Goal: Task Accomplishment & Management: Manage account settings

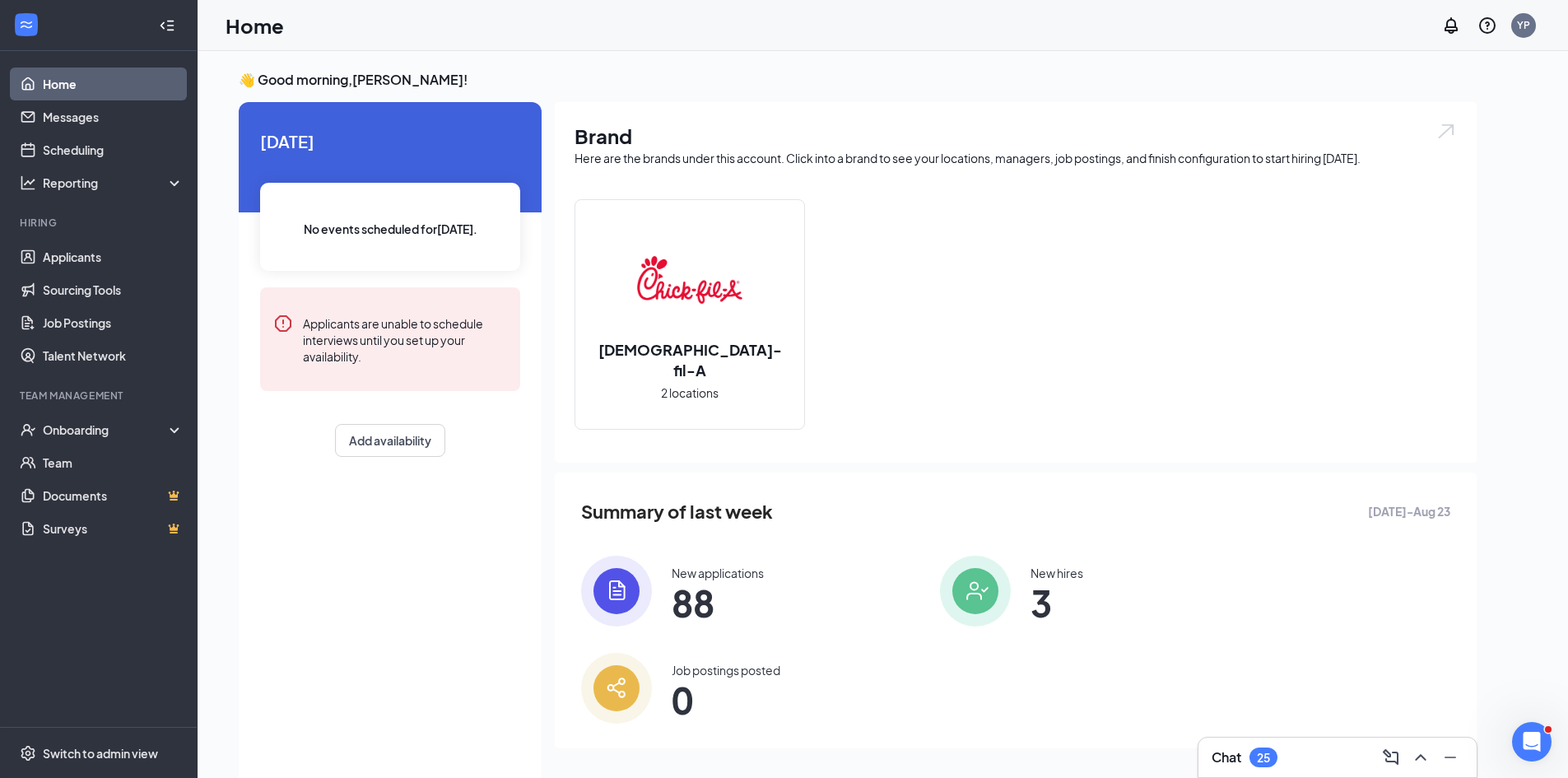
click at [640, 588] on img at bounding box center [617, 591] width 71 height 71
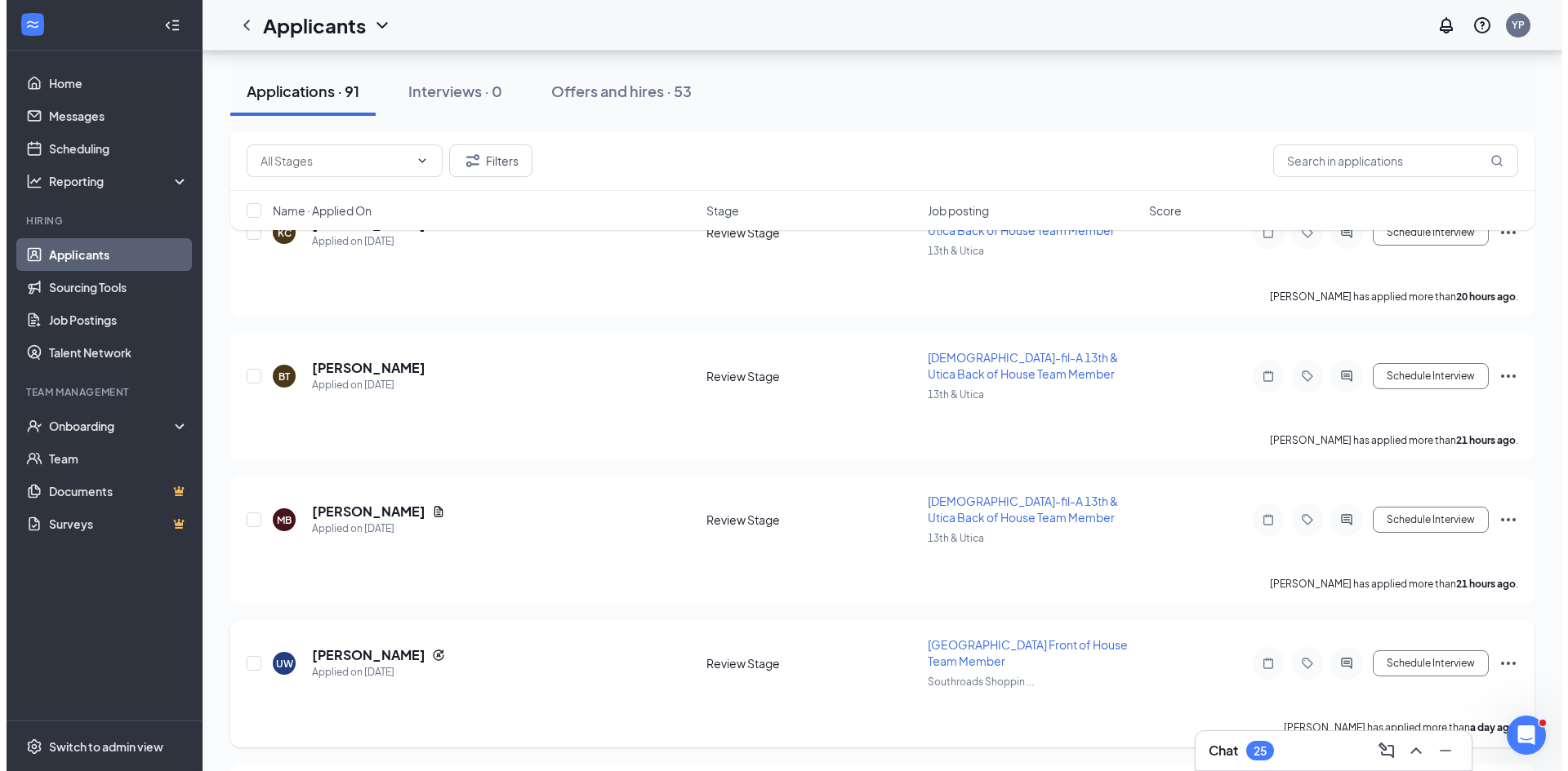
scroll to position [1143, 0]
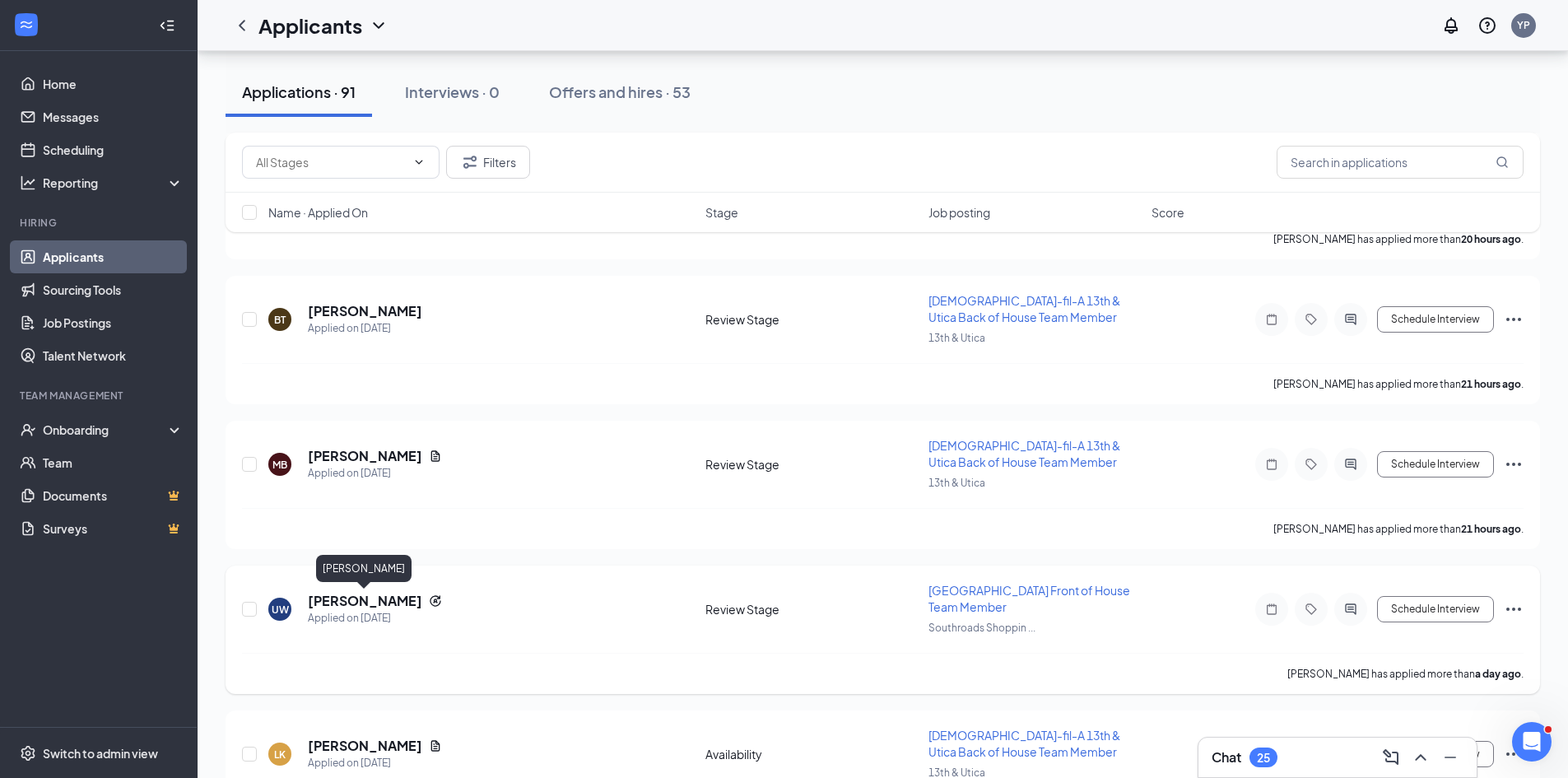
click at [340, 598] on h5 "[PERSON_NAME]" at bounding box center [365, 601] width 114 height 18
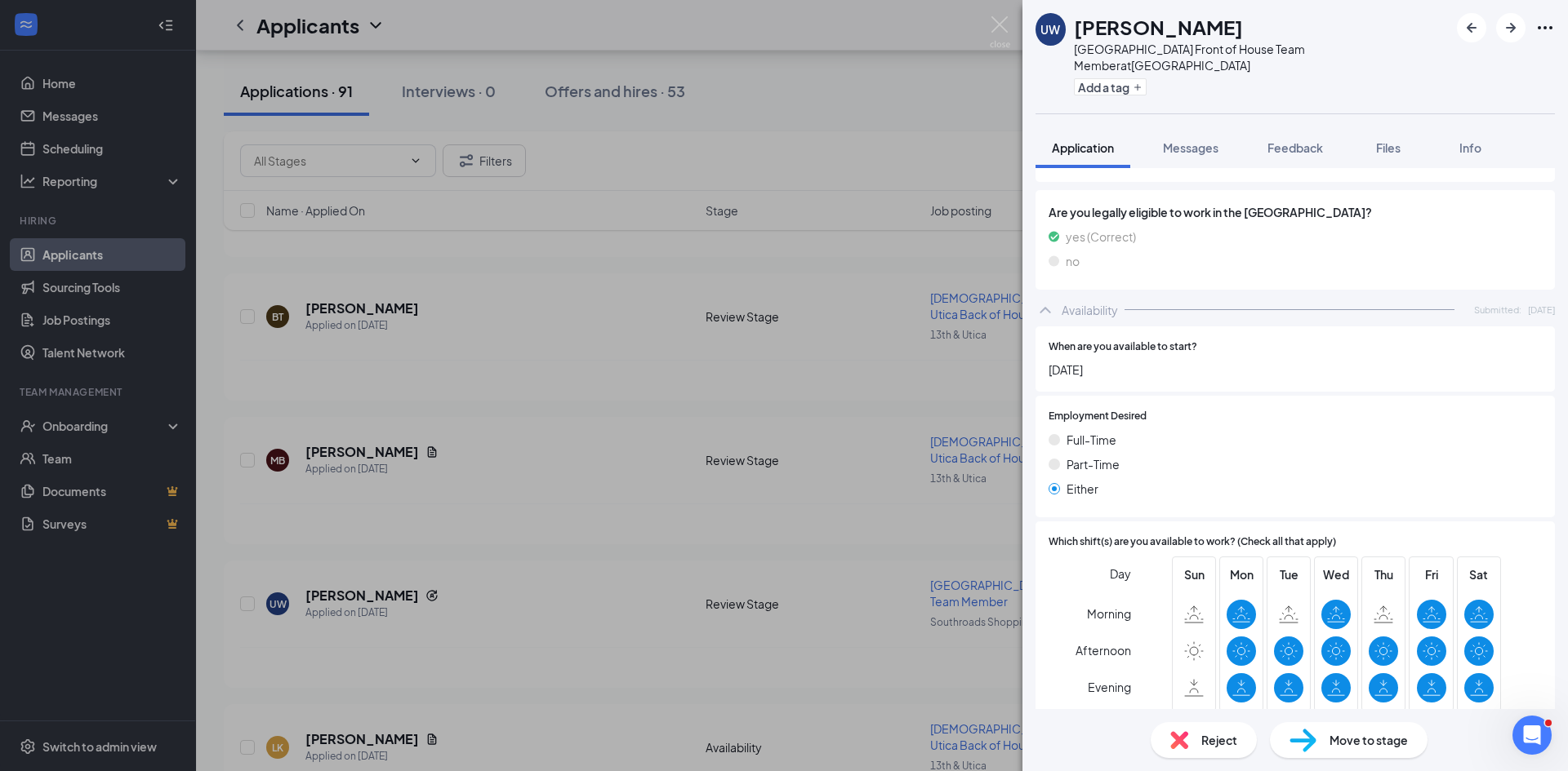
scroll to position [1224, 0]
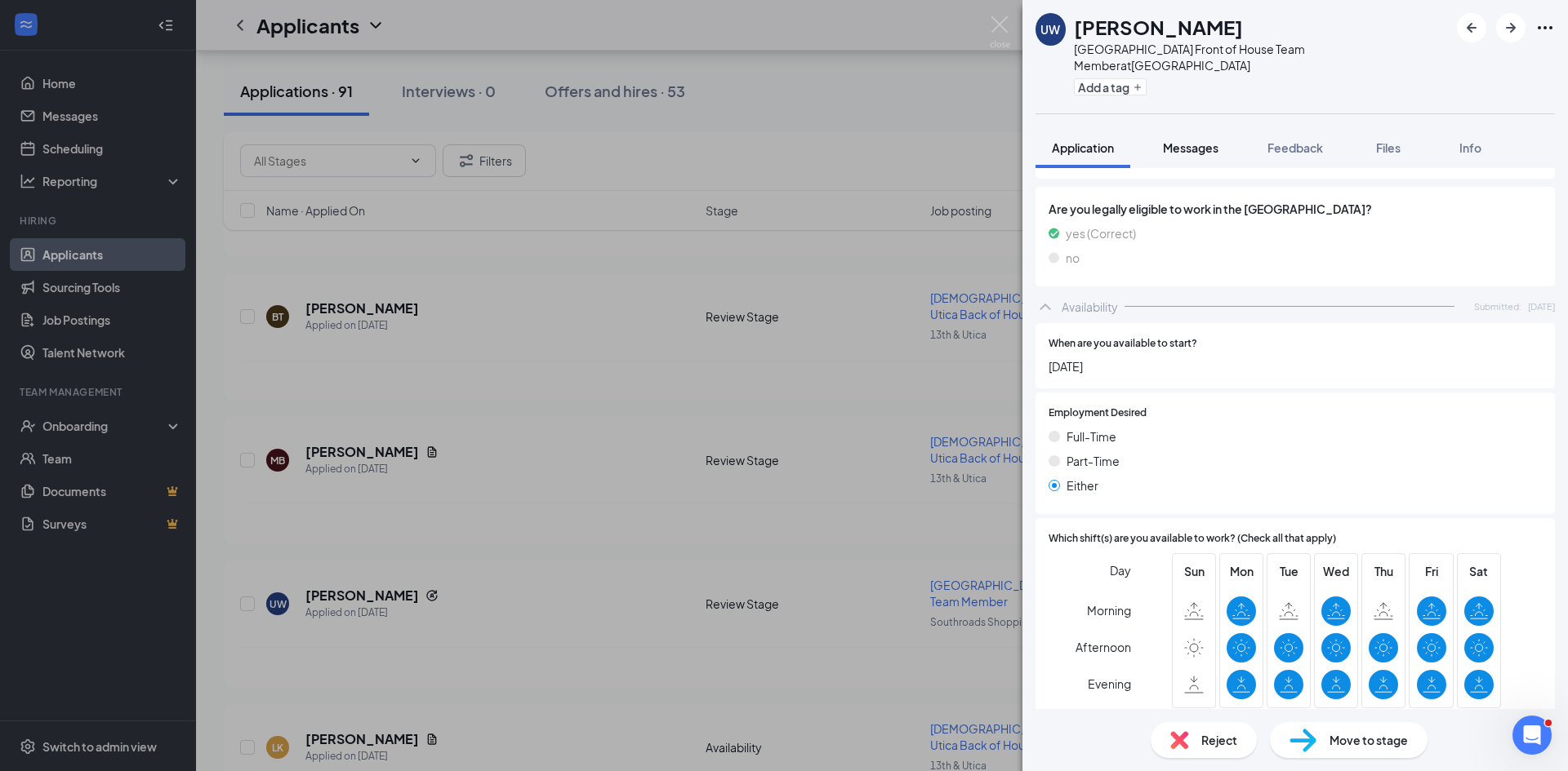
click at [1185, 160] on button "Messages" at bounding box center [1190, 148] width 88 height 41
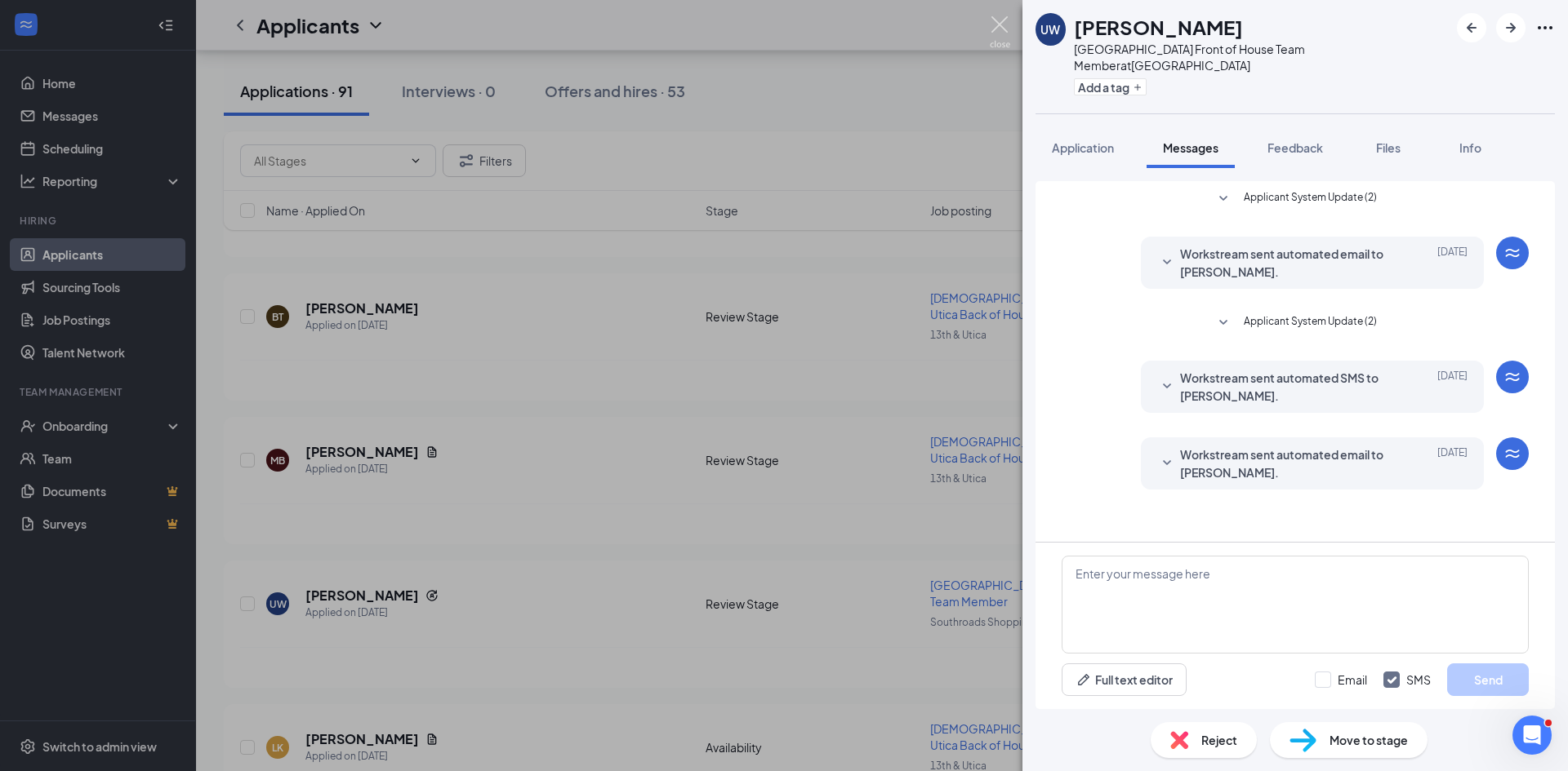
click at [1002, 27] on img at bounding box center [999, 32] width 21 height 32
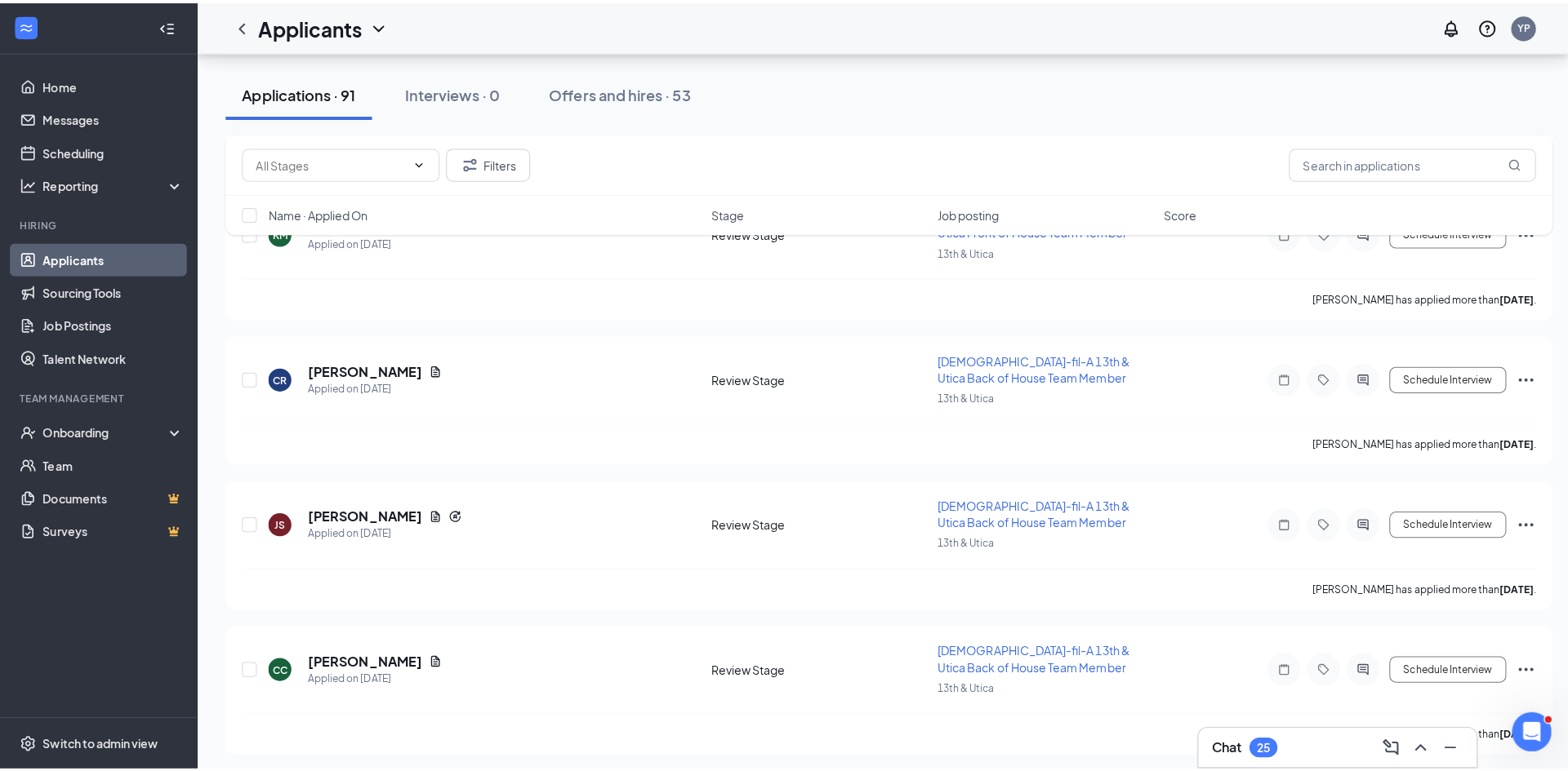
scroll to position [4000, 0]
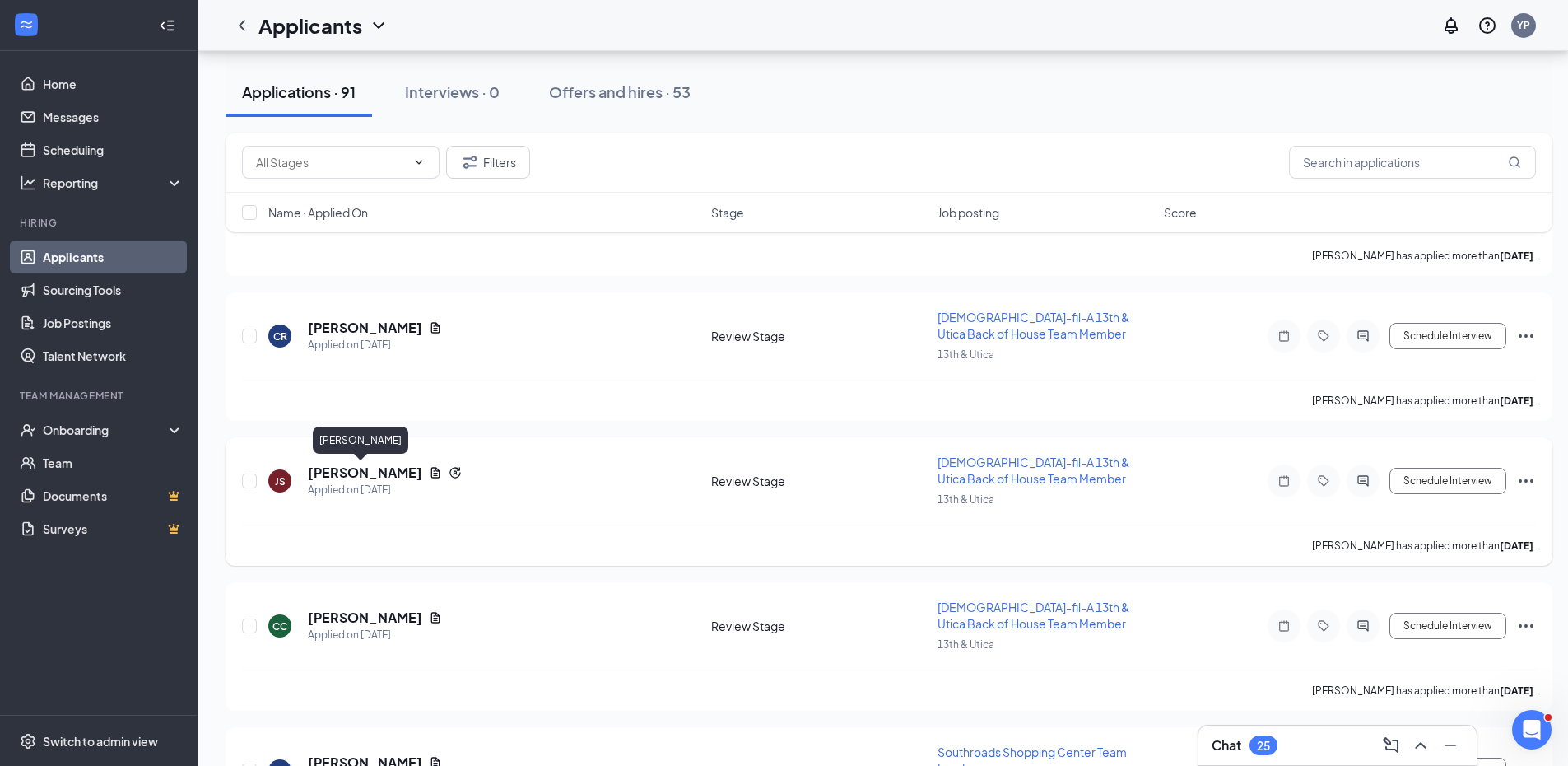
click at [334, 474] on h5 "[PERSON_NAME]" at bounding box center [365, 473] width 114 height 18
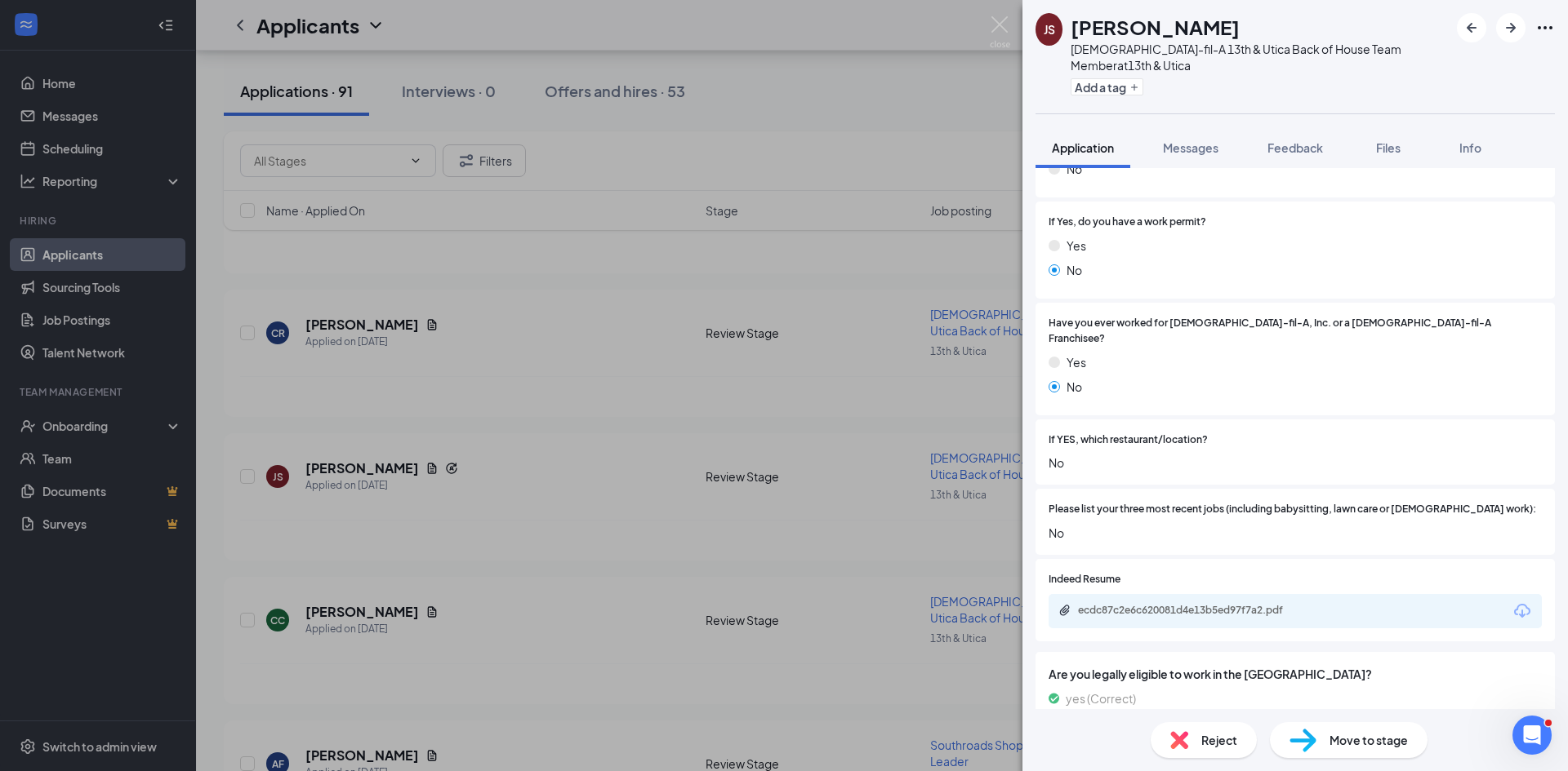
scroll to position [408, 0]
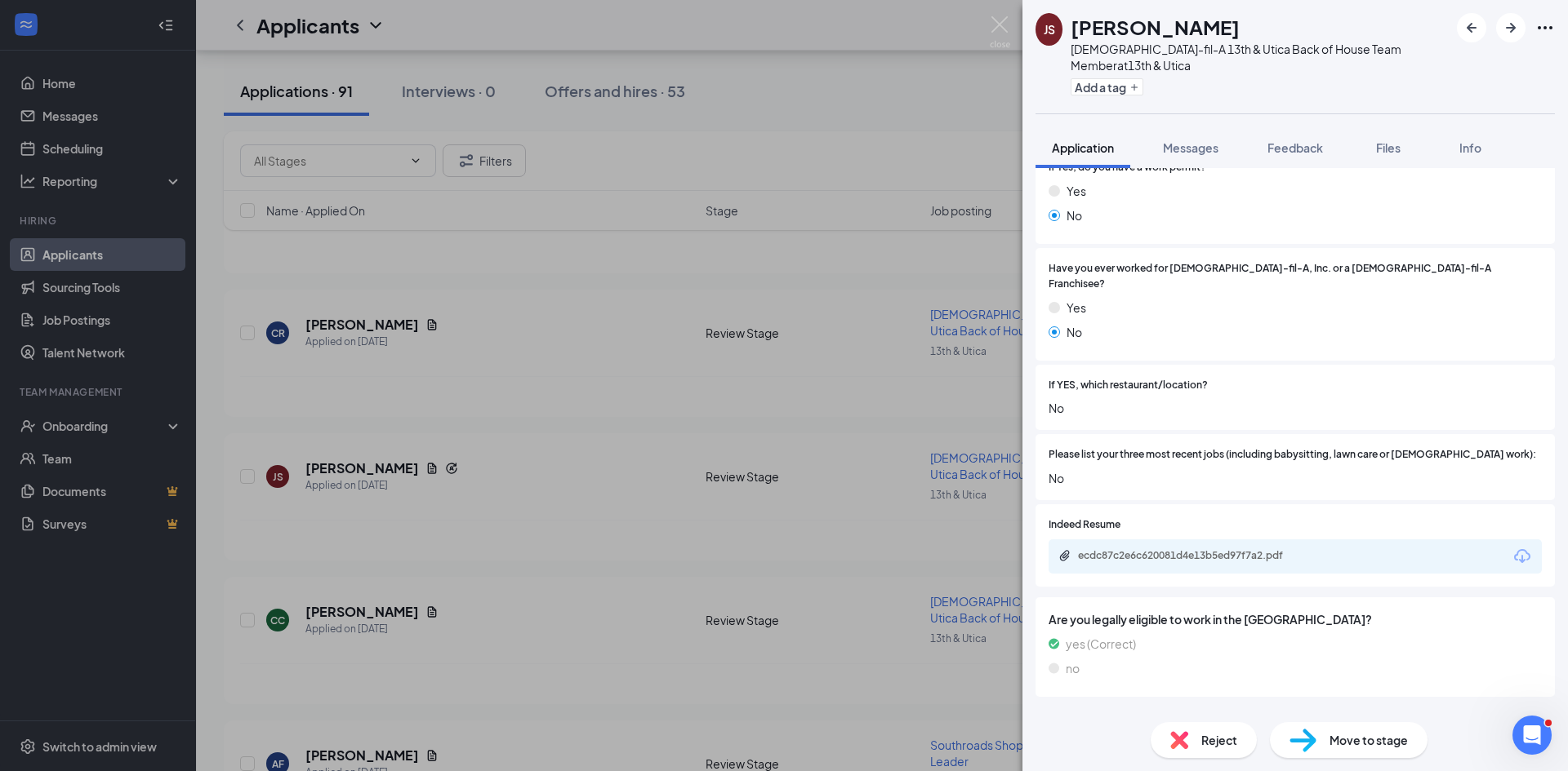
click at [1175, 539] on div "ecdc87c2e6c620081d4e13b5ed97f7a2.pdf" at bounding box center [1295, 556] width 493 height 34
click at [1175, 549] on div "ecdc87c2e6c620081d4e13b5ed97f7a2.pdf" at bounding box center [1192, 555] width 229 height 13
click at [1220, 743] on span "Reject" at bounding box center [1219, 740] width 36 height 18
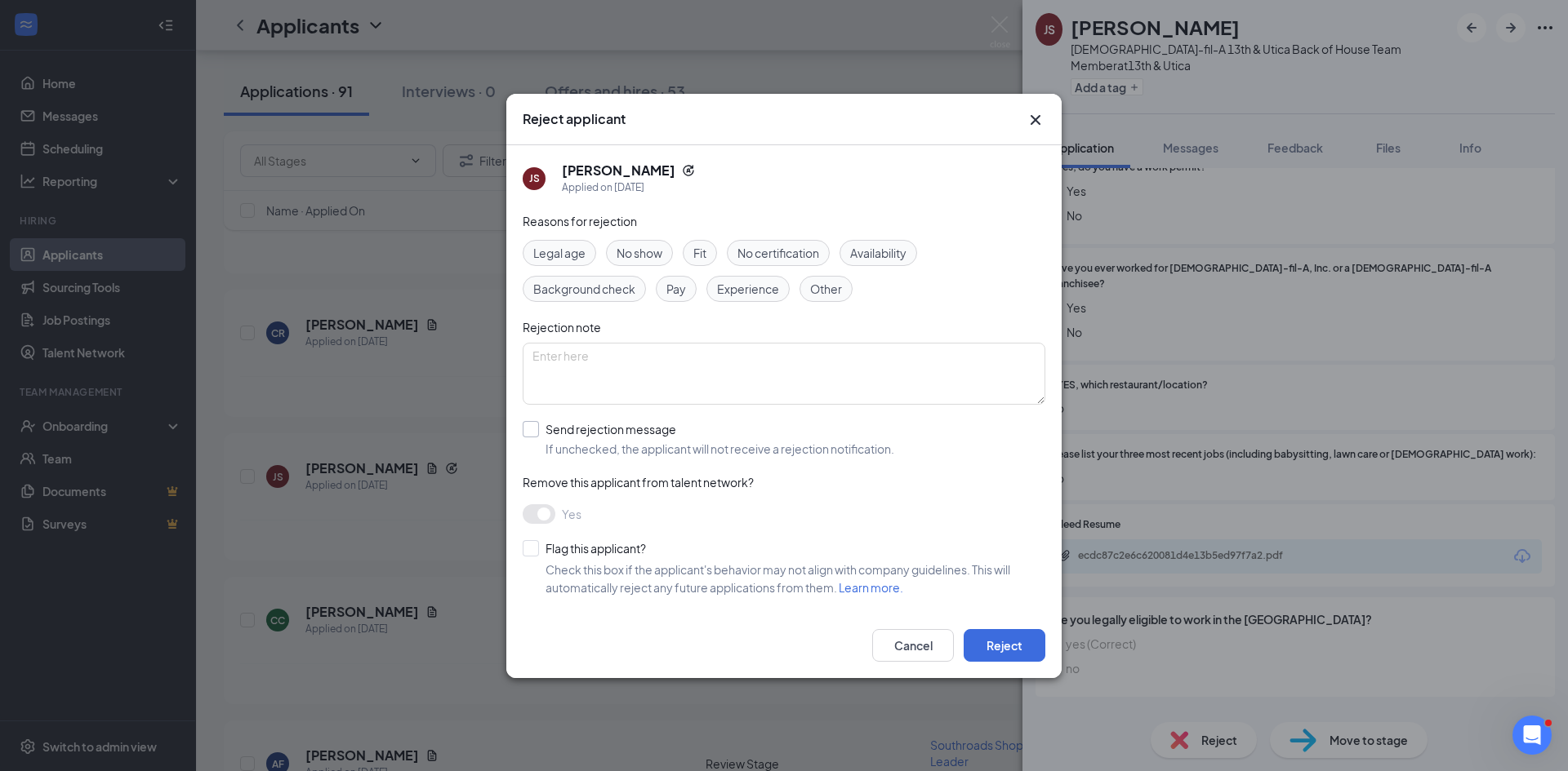
click at [535, 438] on input "Send rejection message If unchecked, the applicant will not receive a rejection…" at bounding box center [709, 438] width 372 height 36
checkbox input "true"
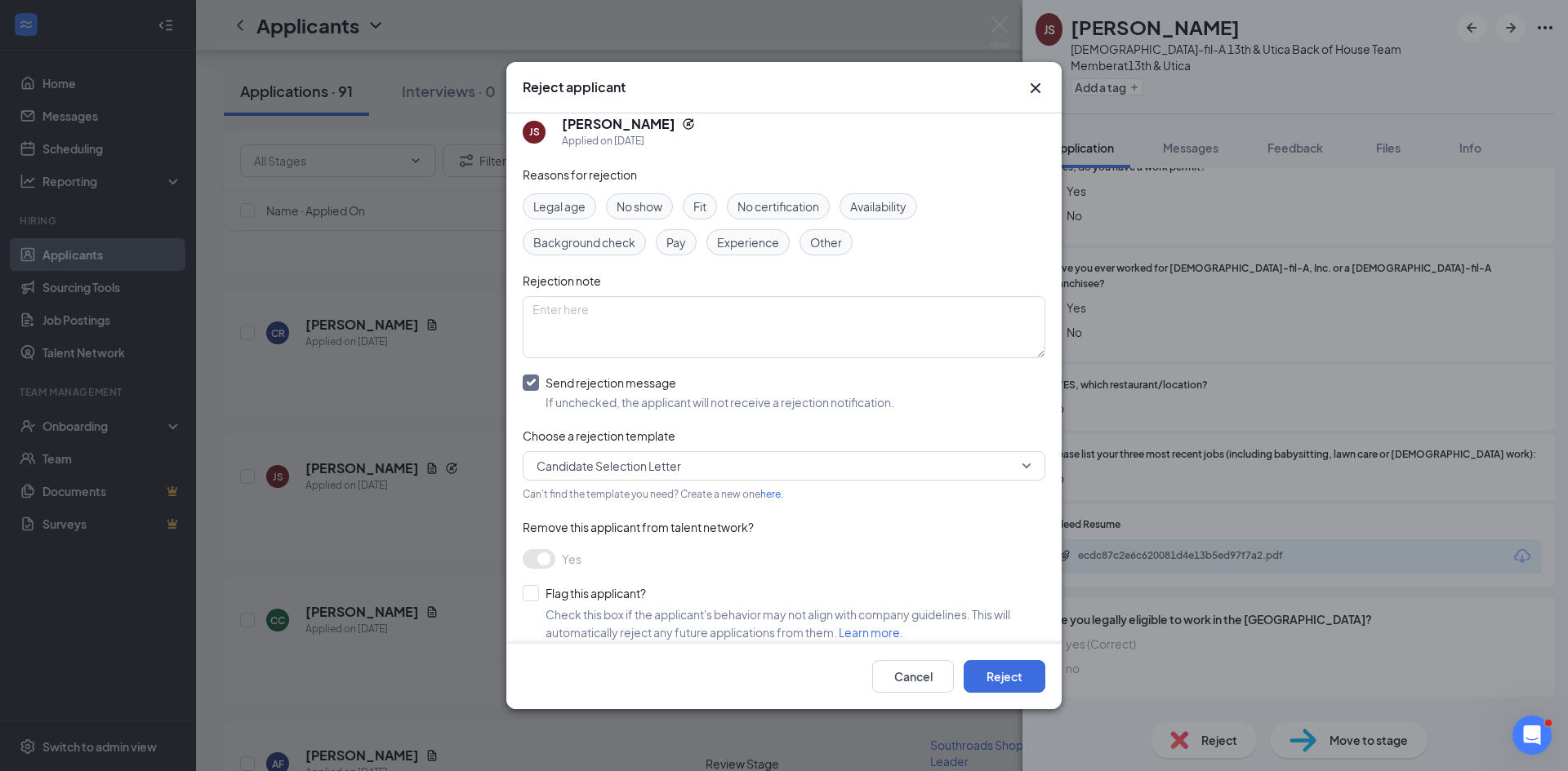
scroll to position [28, 0]
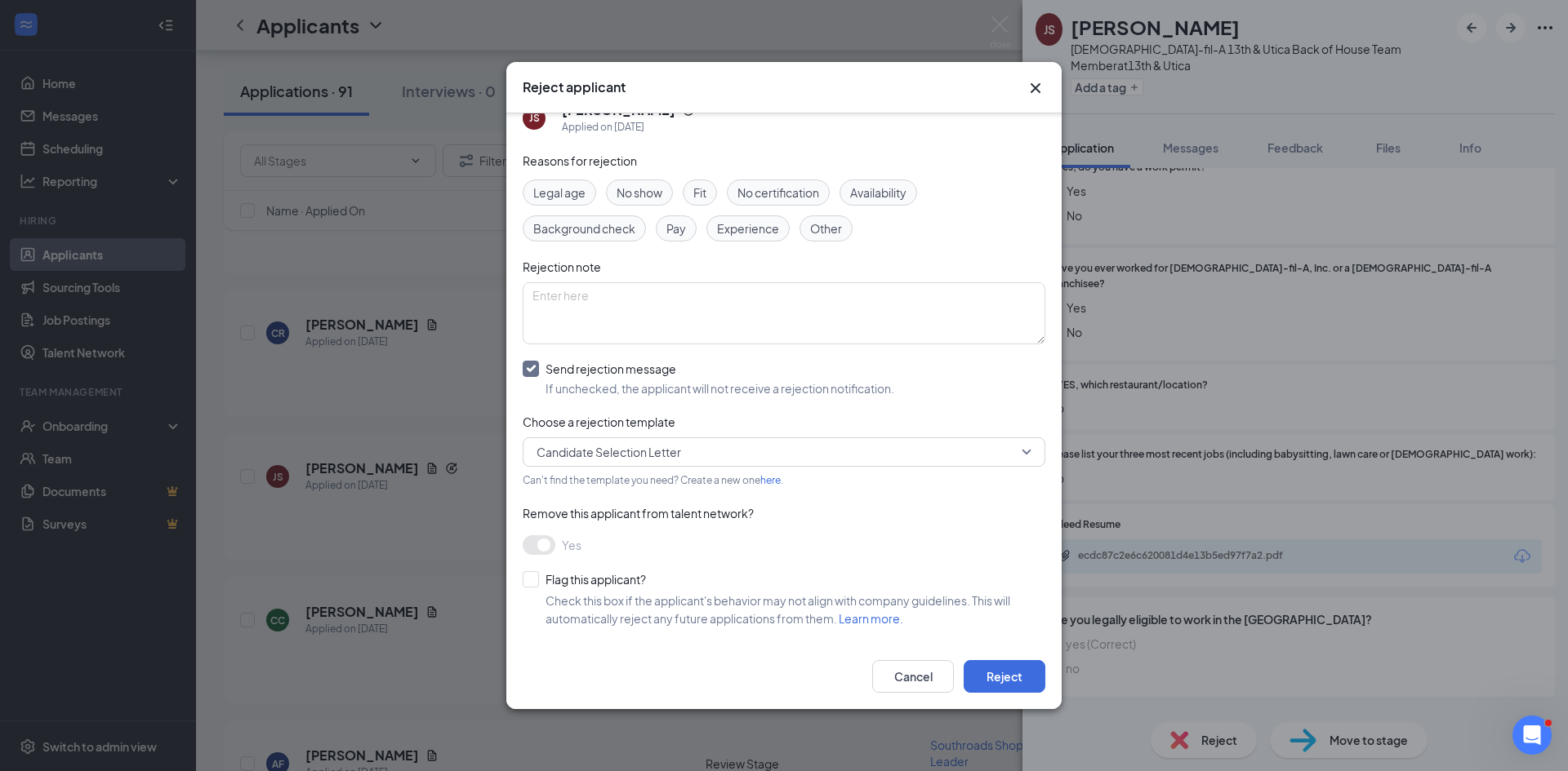
click at [699, 522] on div "Remove this applicant from talent network?" at bounding box center [784, 514] width 523 height 18
click at [605, 522] on div "Remove this applicant from talent network?" at bounding box center [784, 514] width 523 height 18
click at [567, 527] on div "Reasons for rejection Legal age No show Fit No certification Availability Backg…" at bounding box center [784, 398] width 523 height 493
click at [567, 528] on div "Reasons for rejection Legal age No show Fit No certification Availability Backg…" at bounding box center [784, 398] width 523 height 493
click at [1002, 670] on button "Reject" at bounding box center [1003, 676] width 81 height 32
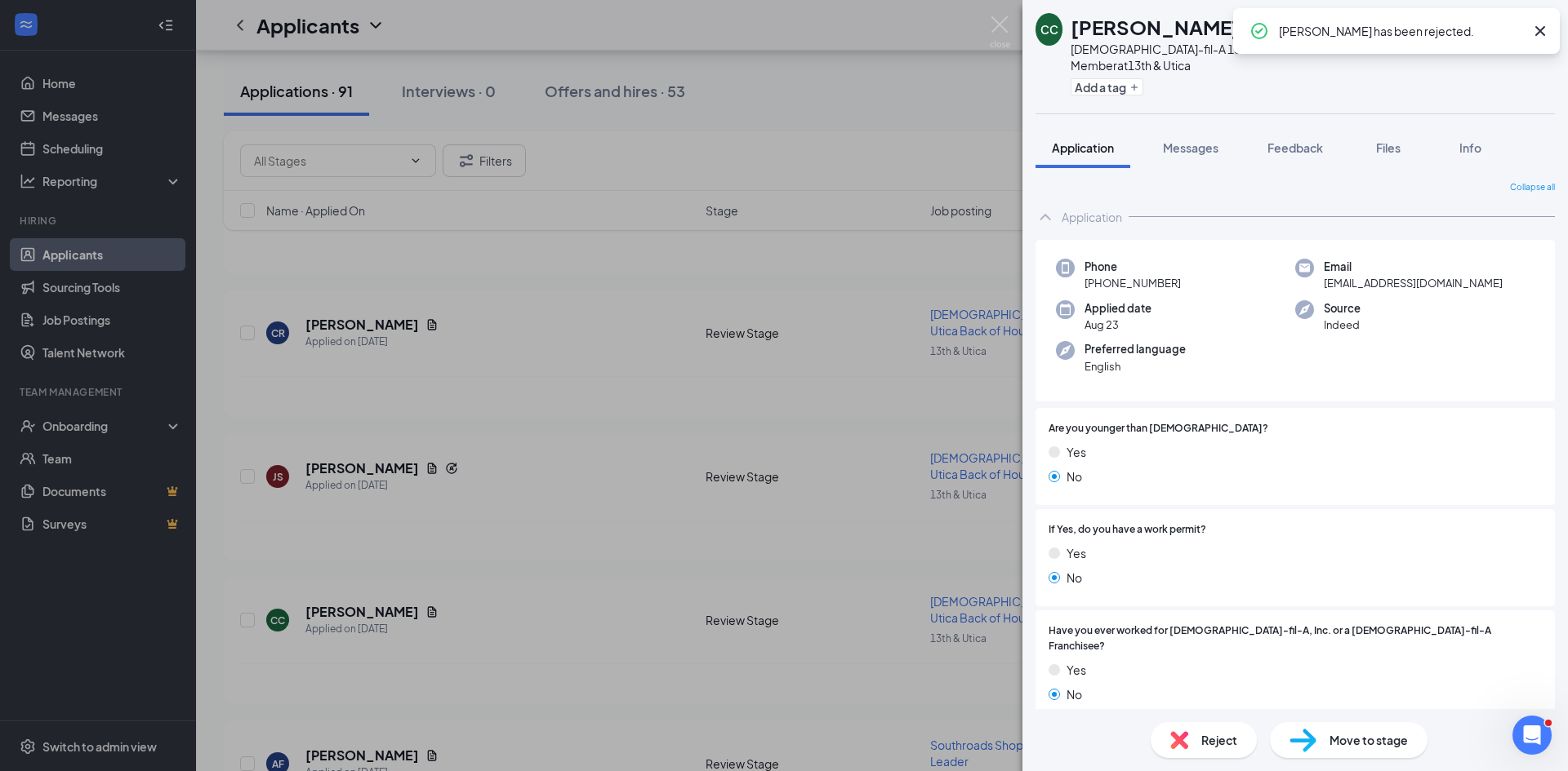
drag, startPoint x: 1022, startPoint y: 21, endPoint x: 1006, endPoint y: 19, distance: 16.1
click at [1022, 21] on div "CC [PERSON_NAME] [DEMOGRAPHIC_DATA]-fil-A 13th & Utica Back of House Team Membe…" at bounding box center [784, 386] width 1568 height 771
click at [995, 26] on img at bounding box center [999, 32] width 21 height 32
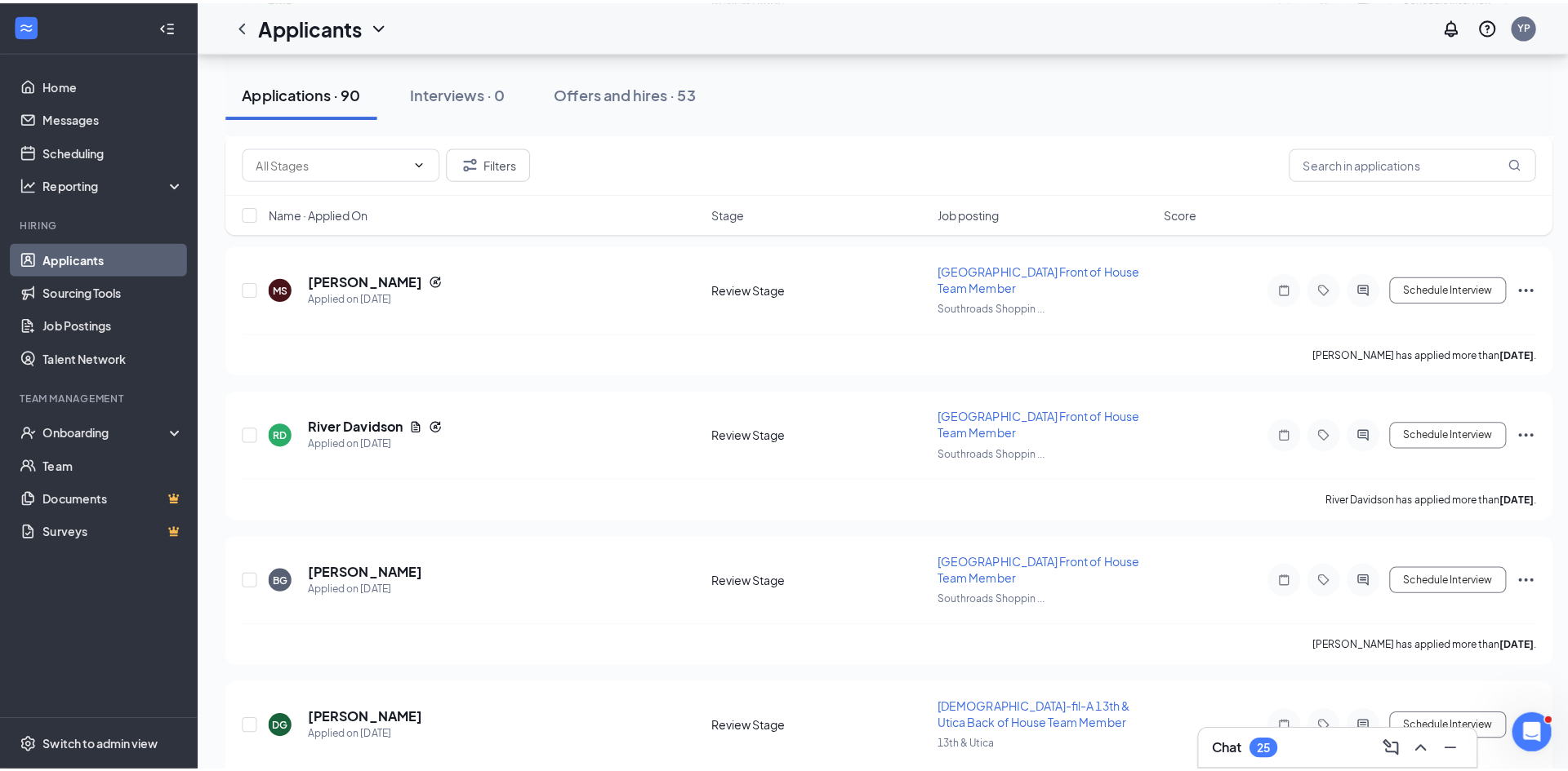
scroll to position [4489, 0]
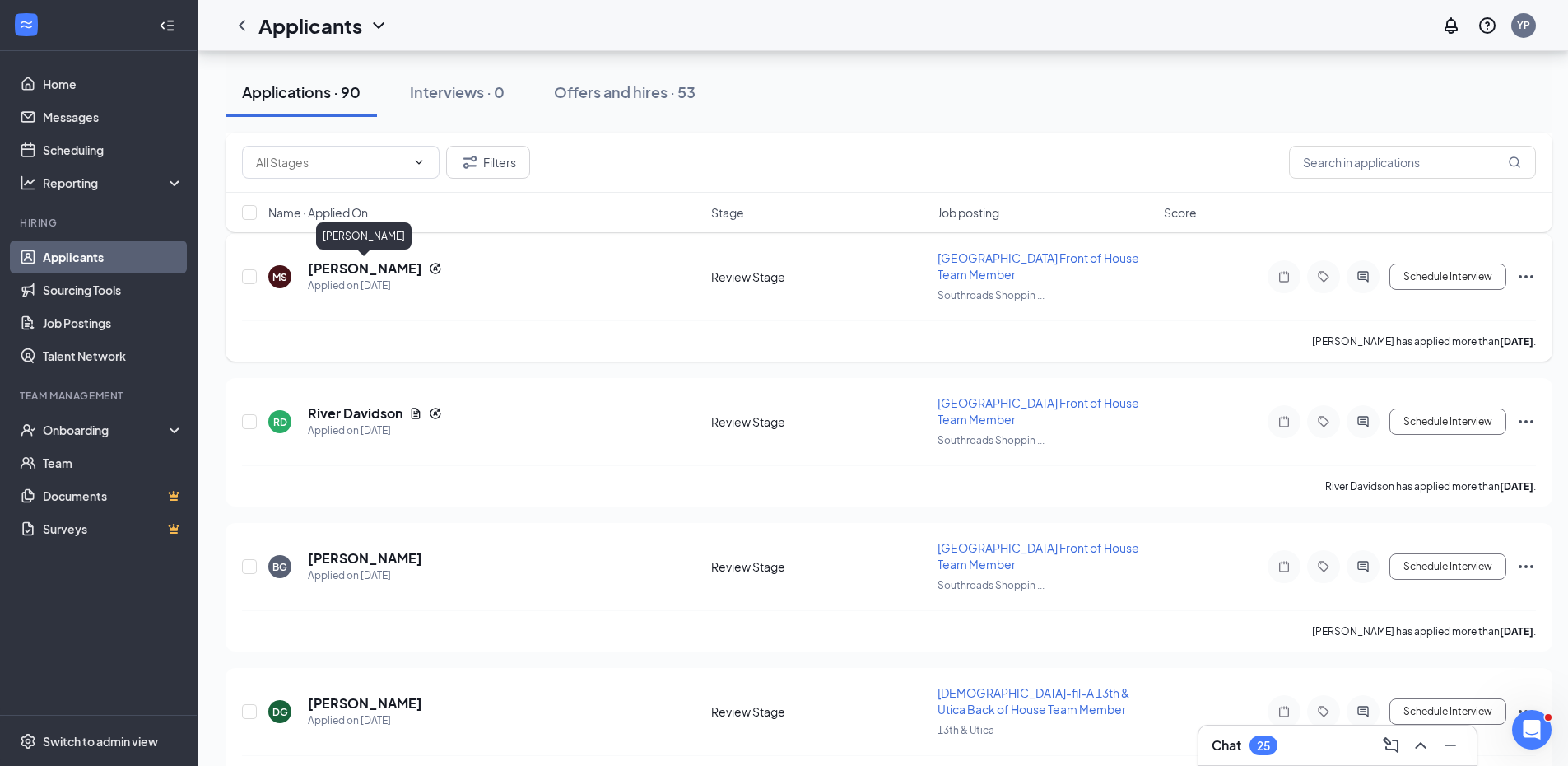
click at [368, 274] on h5 "[PERSON_NAME]" at bounding box center [365, 268] width 114 height 18
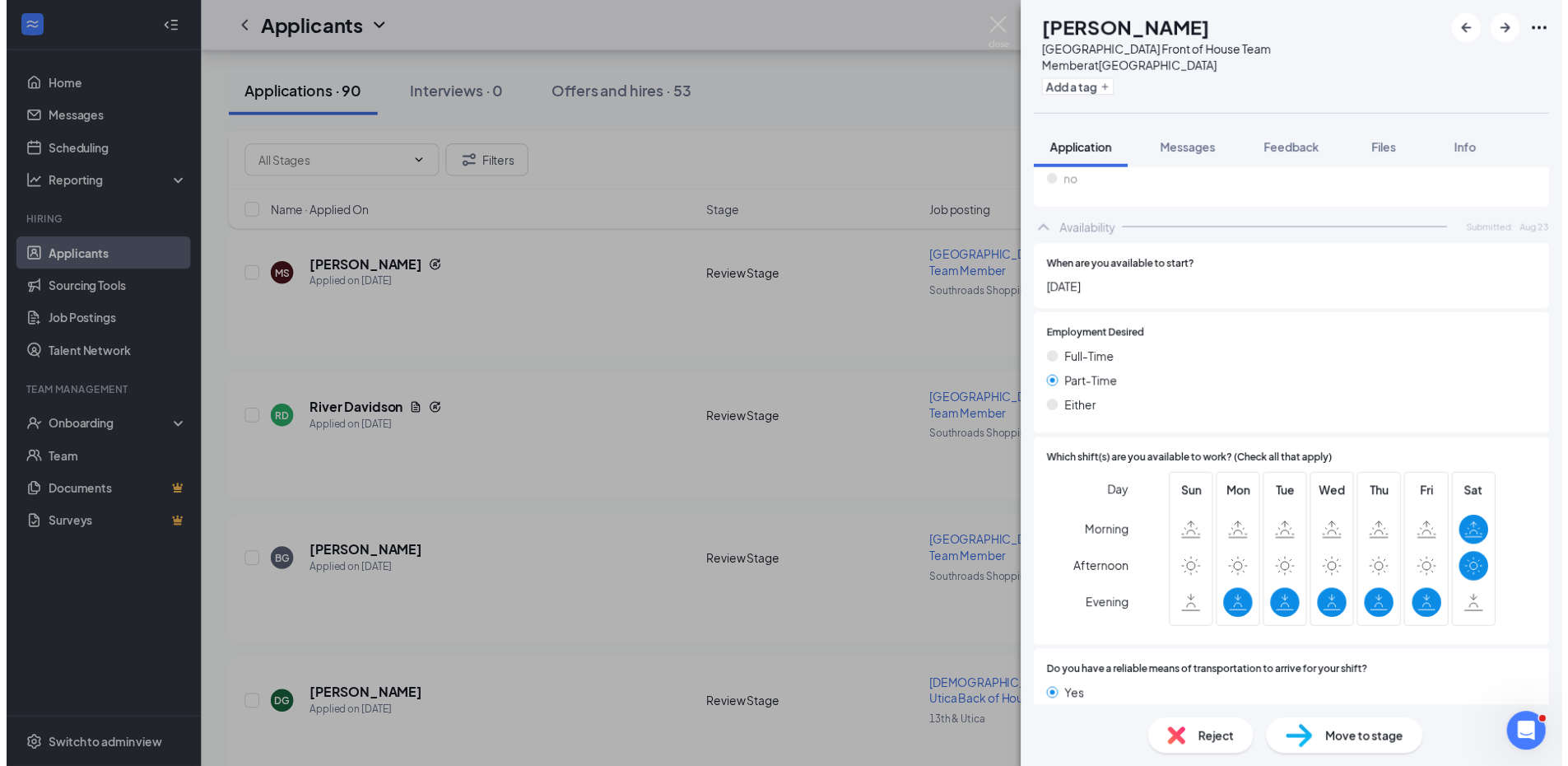
scroll to position [1318, 0]
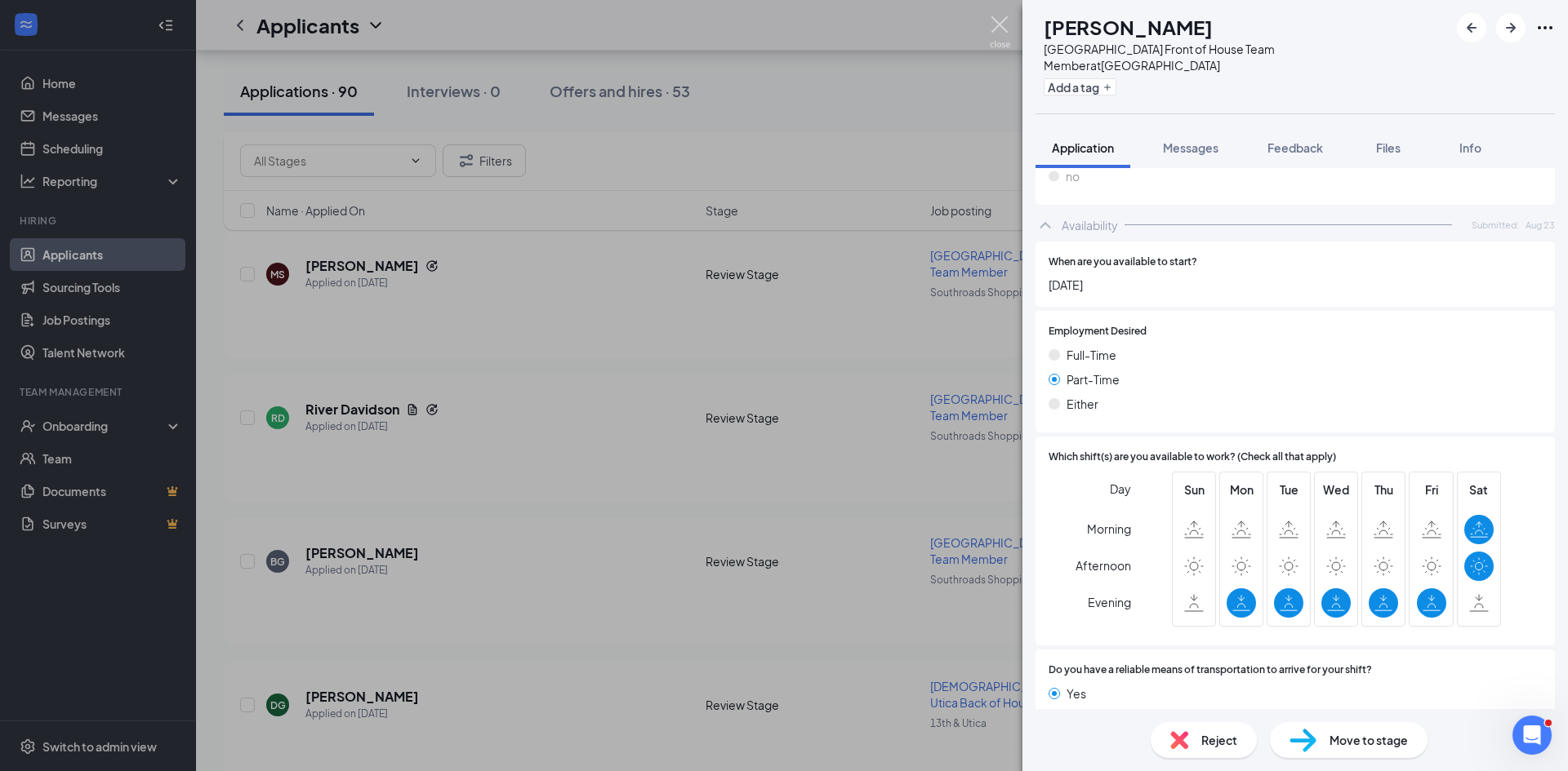
click at [992, 32] on img at bounding box center [999, 32] width 21 height 32
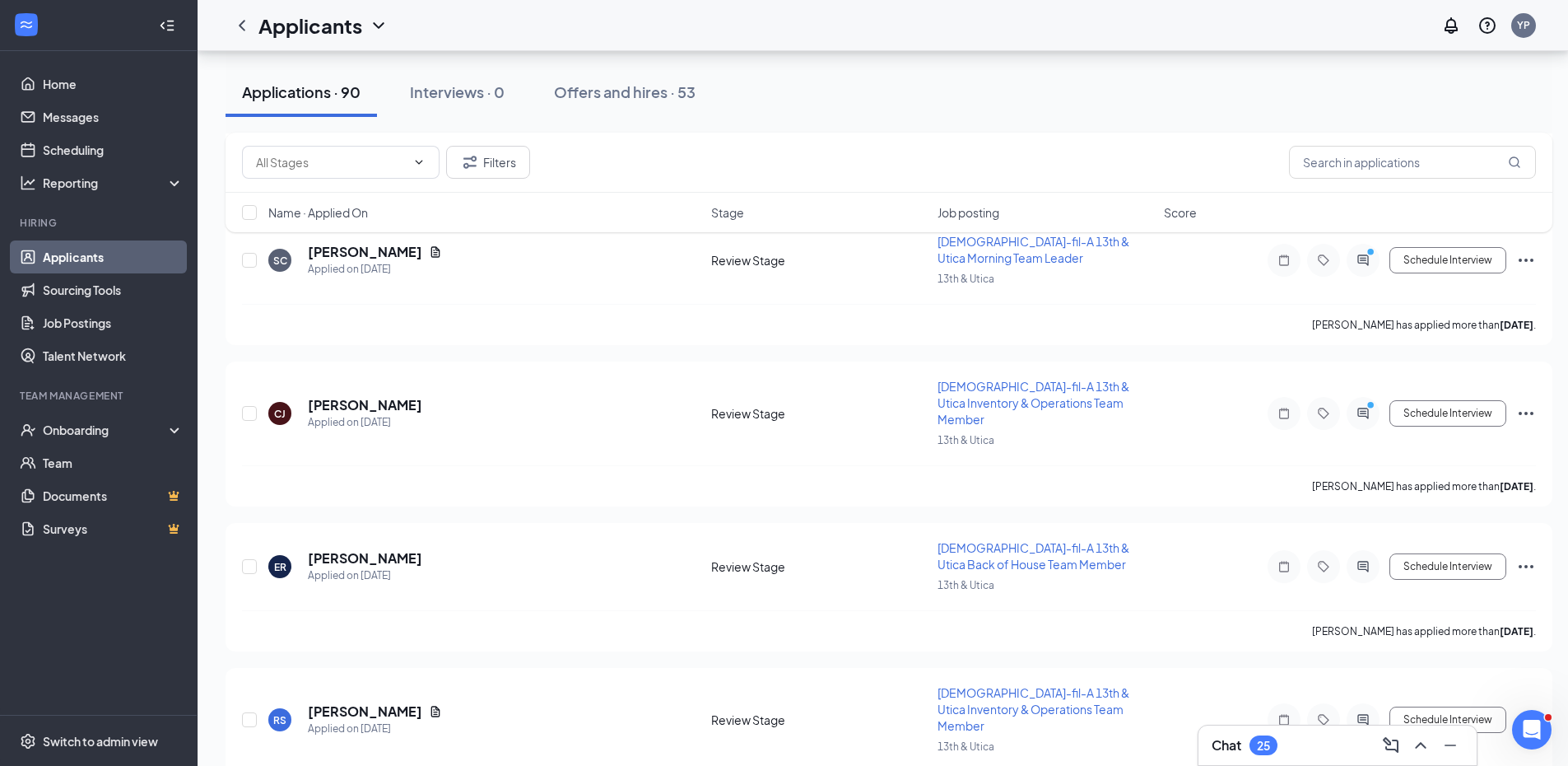
scroll to position [6835, 0]
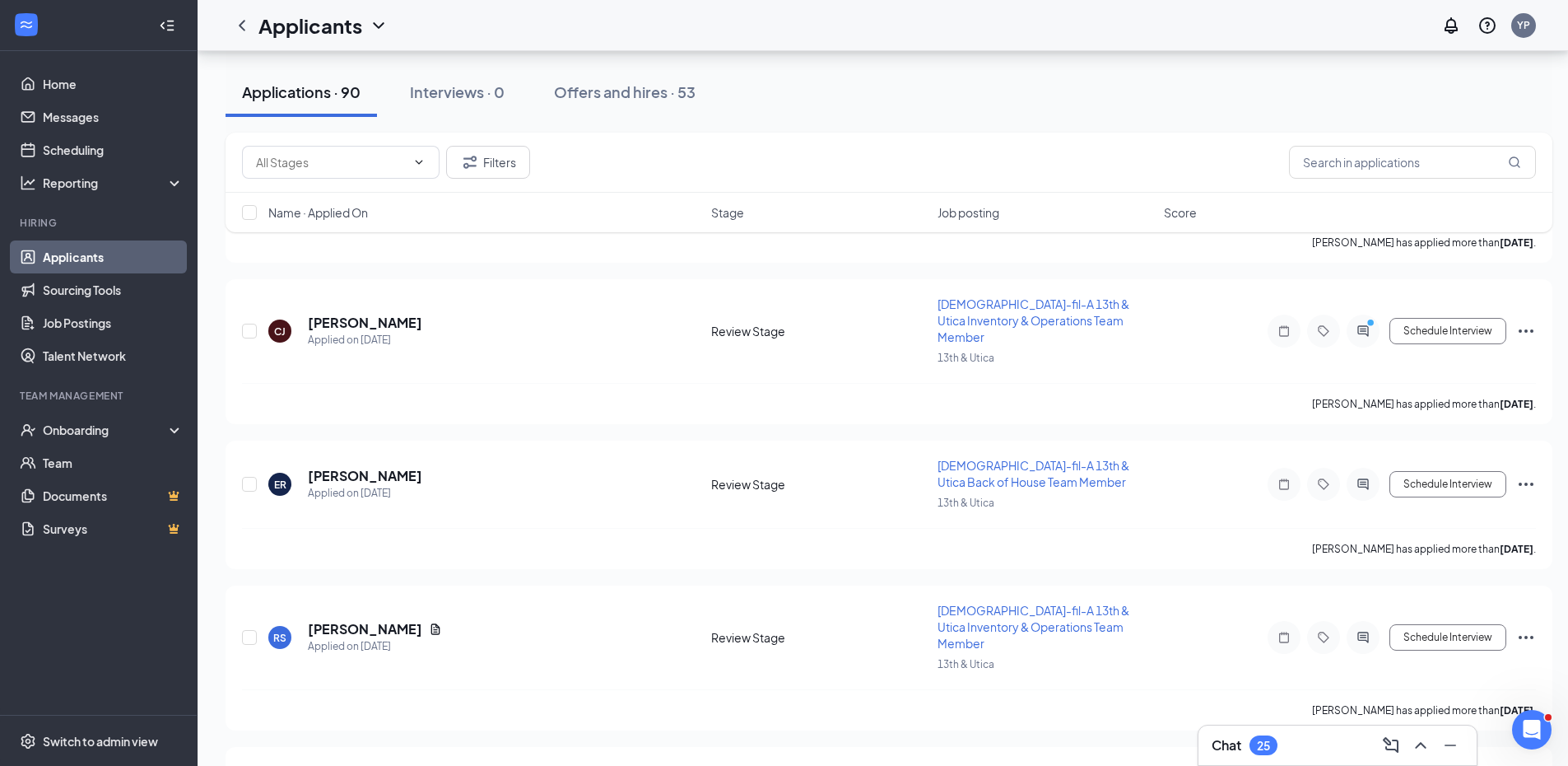
click at [1245, 756] on div "Chat 25" at bounding box center [1337, 745] width 252 height 27
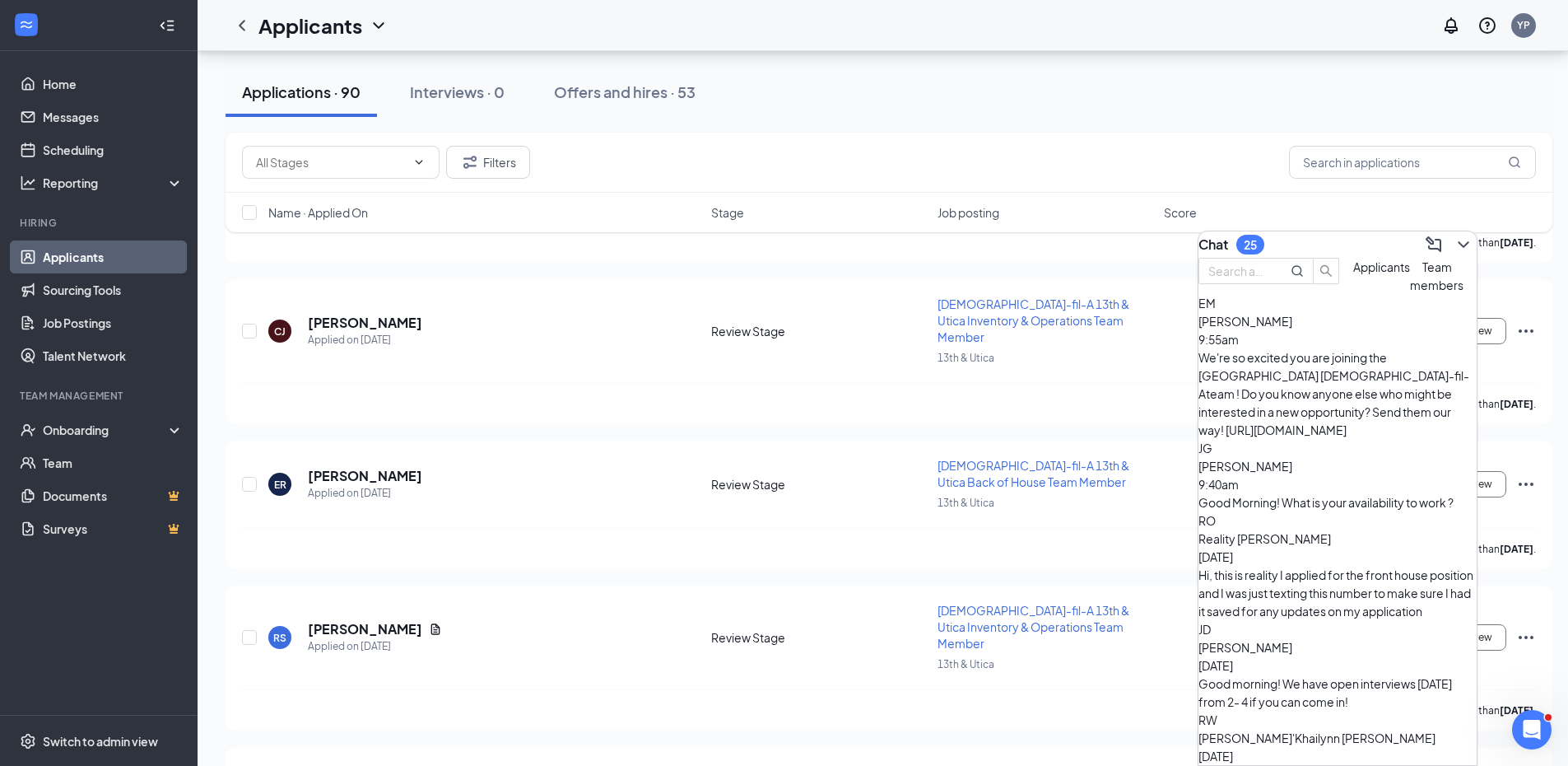
click at [1270, 390] on div "We're so excited you are joining the [GEOGRAPHIC_DATA] [DEMOGRAPHIC_DATA]-fil-A…" at bounding box center [1338, 394] width 278 height 91
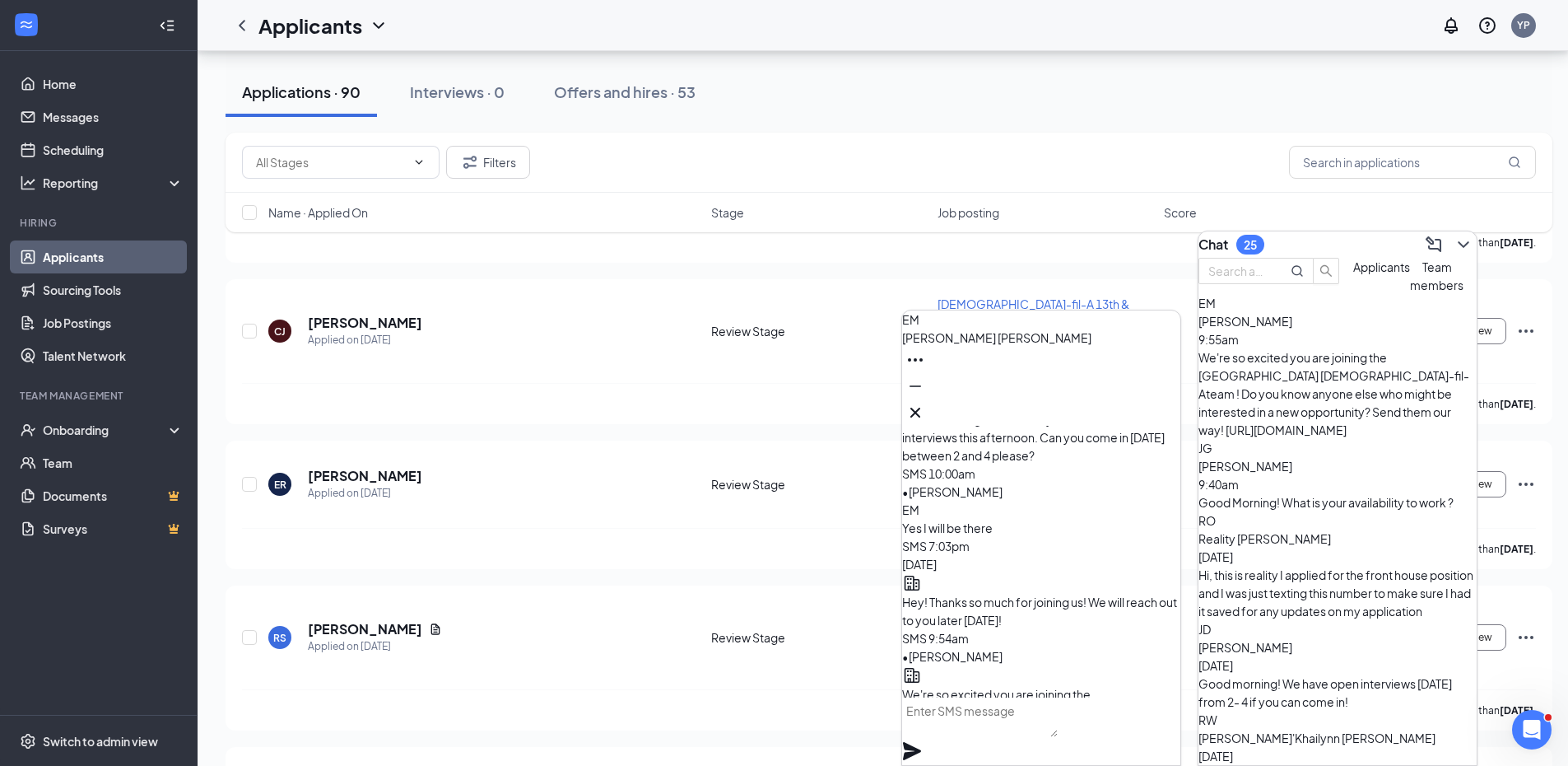
scroll to position [-82, 0]
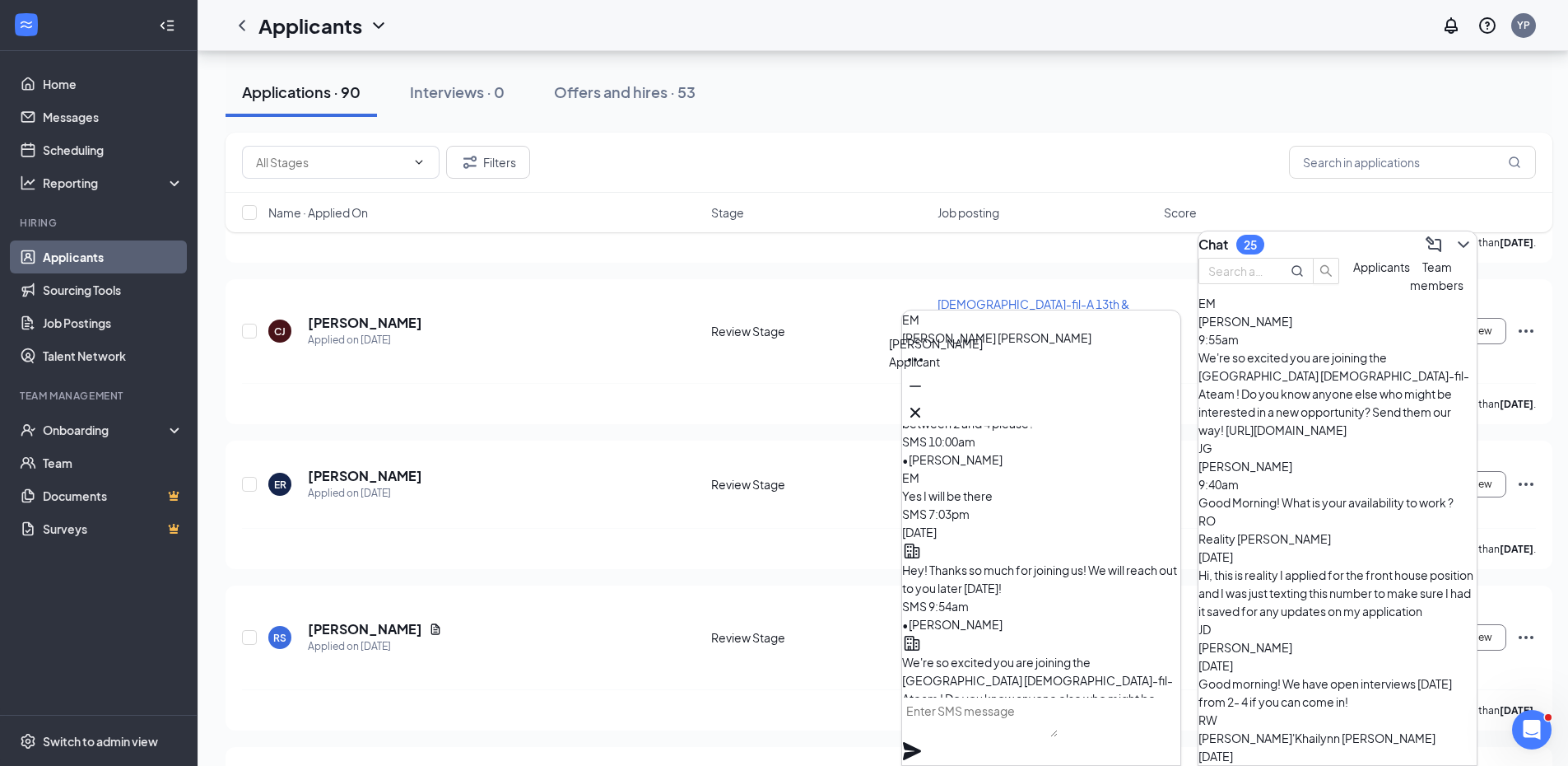
click at [926, 351] on div "EM" at bounding box center [919, 343] width 20 height 18
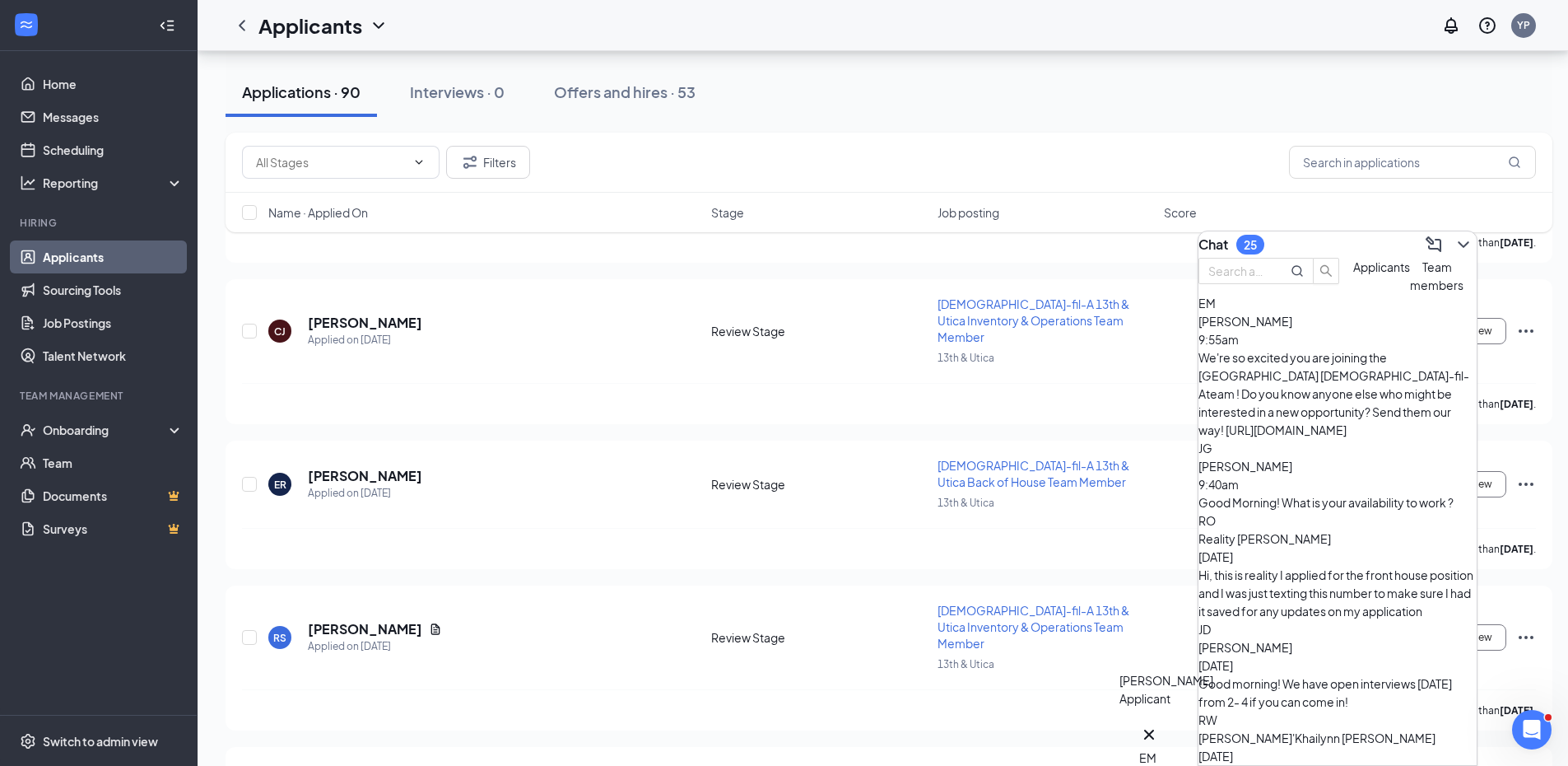
click at [1153, 748] on div "EM" at bounding box center [1150, 757] width 20 height 18
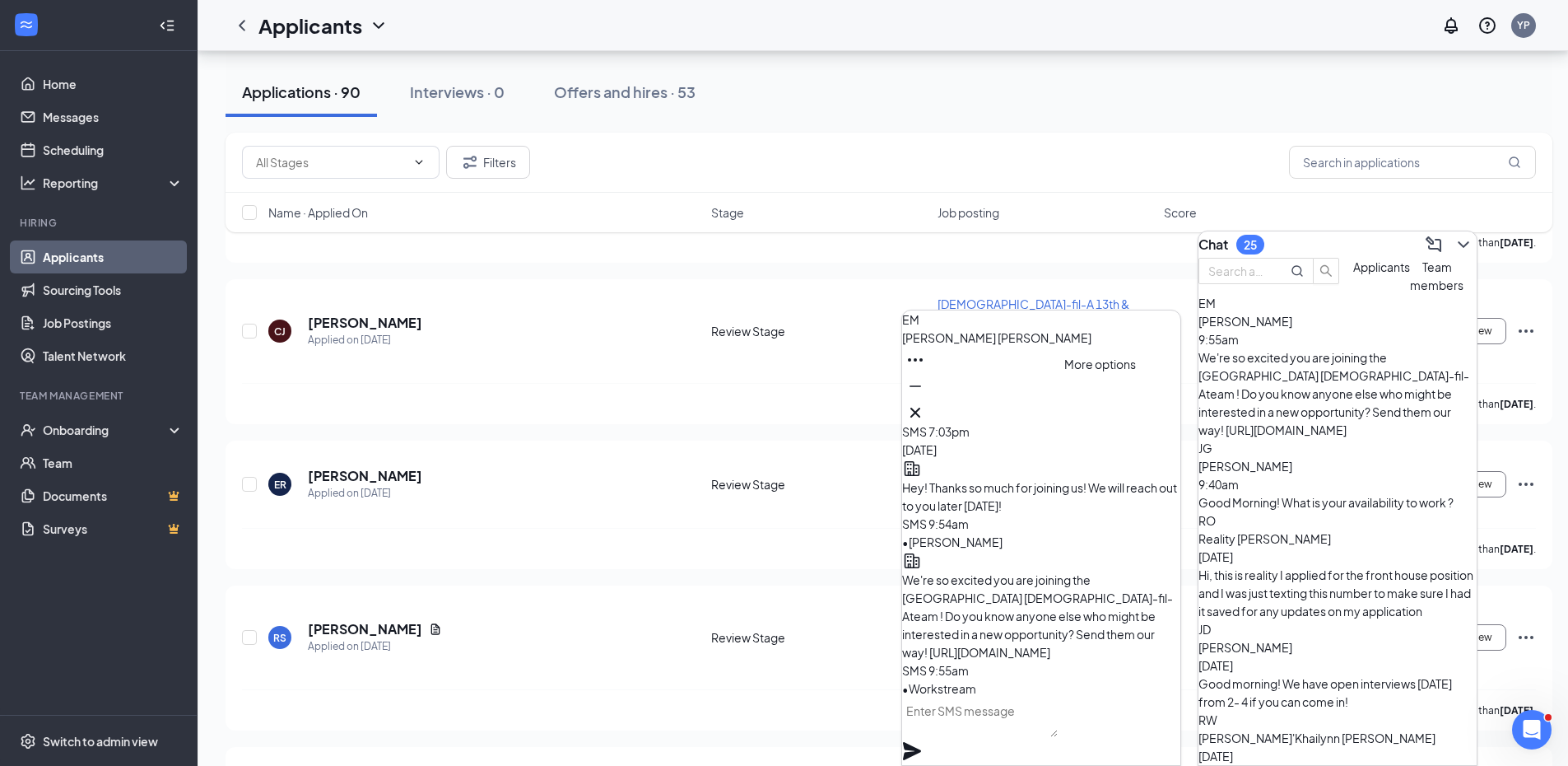
click at [926, 370] on icon "Ellipses" at bounding box center [916, 360] width 20 height 20
click at [1101, 447] on link "View message history" at bounding box center [1157, 438] width 117 height 18
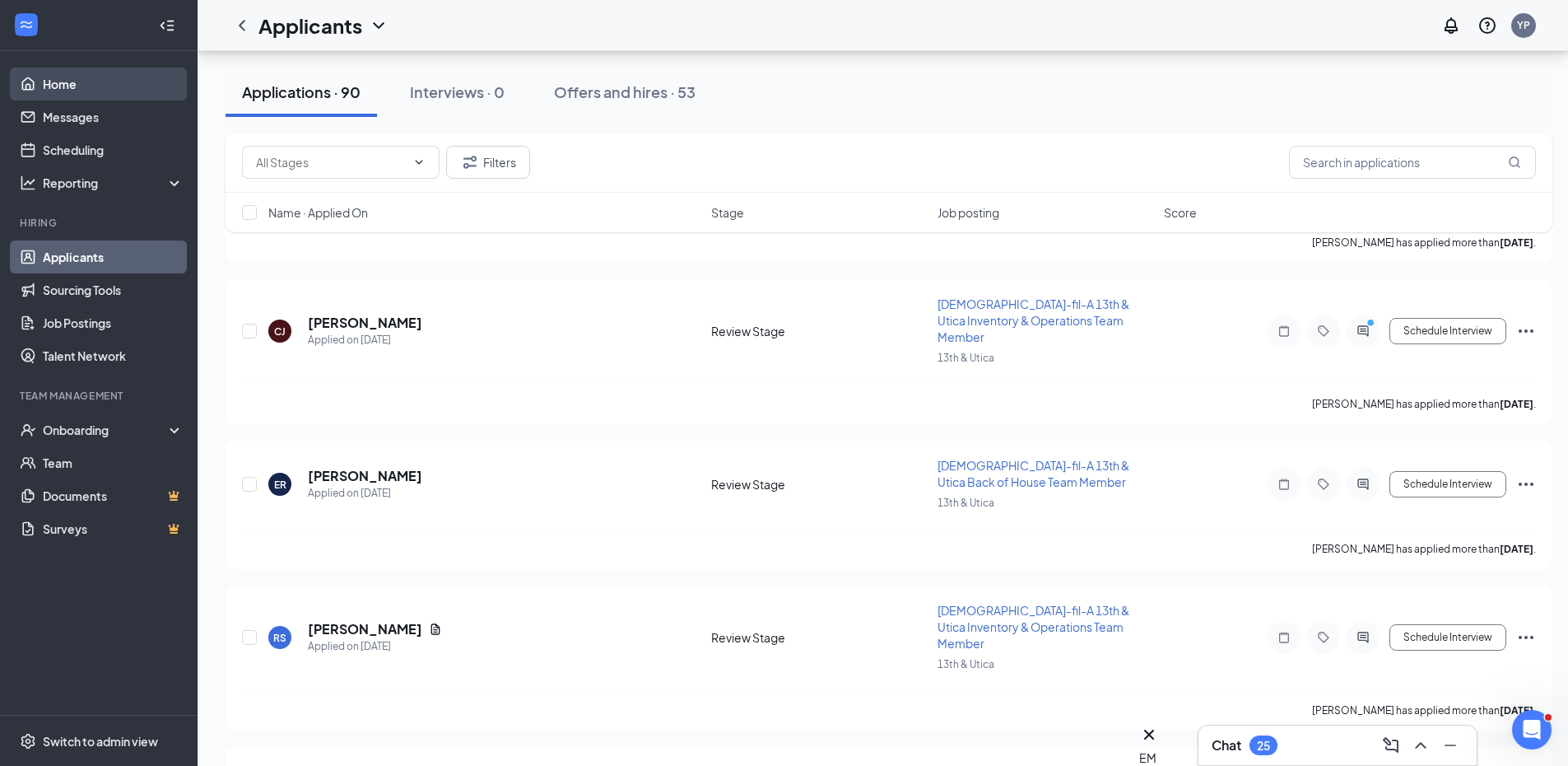
click at [68, 74] on link "Home" at bounding box center [112, 83] width 141 height 33
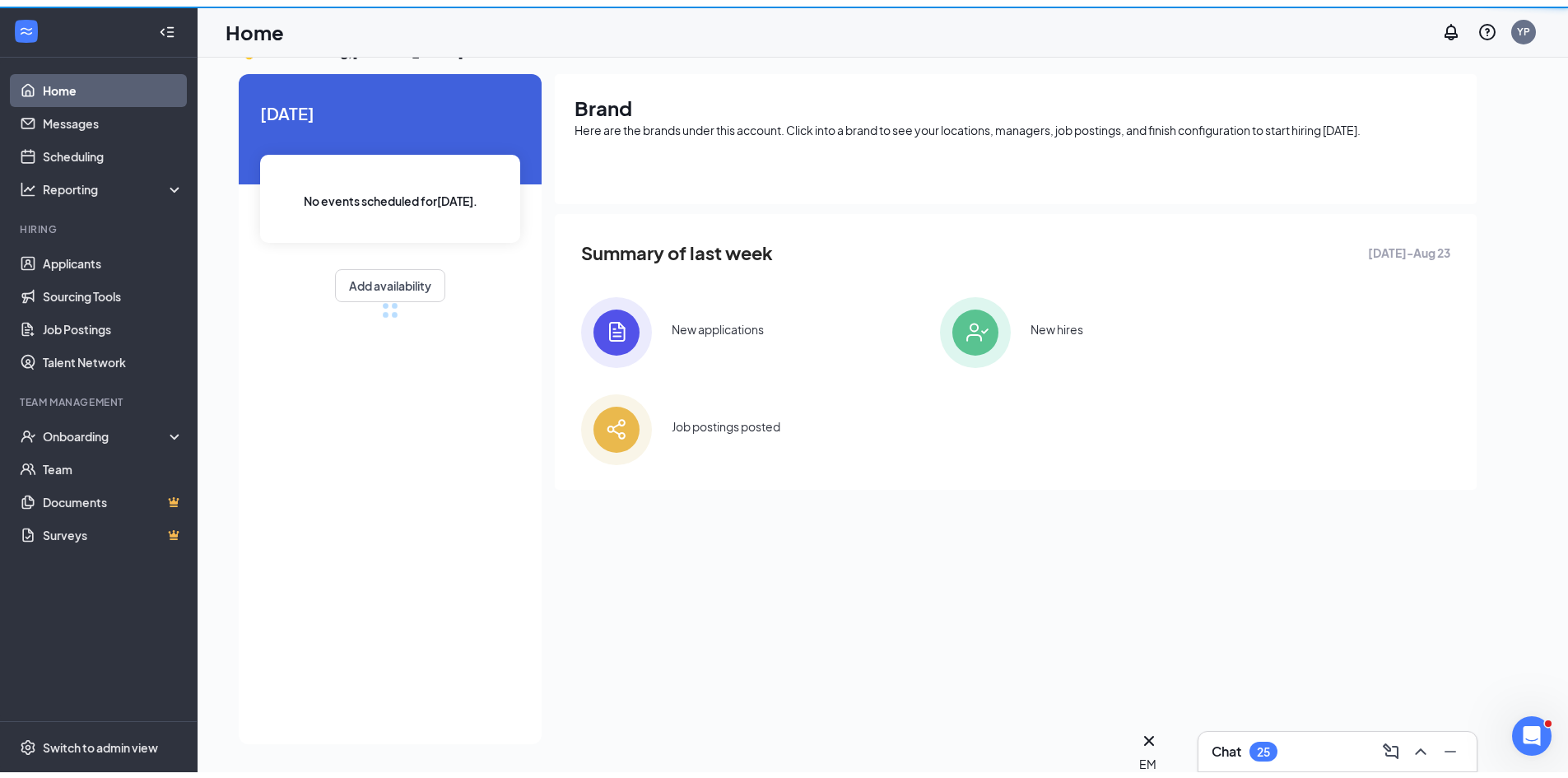
scroll to position [35, 0]
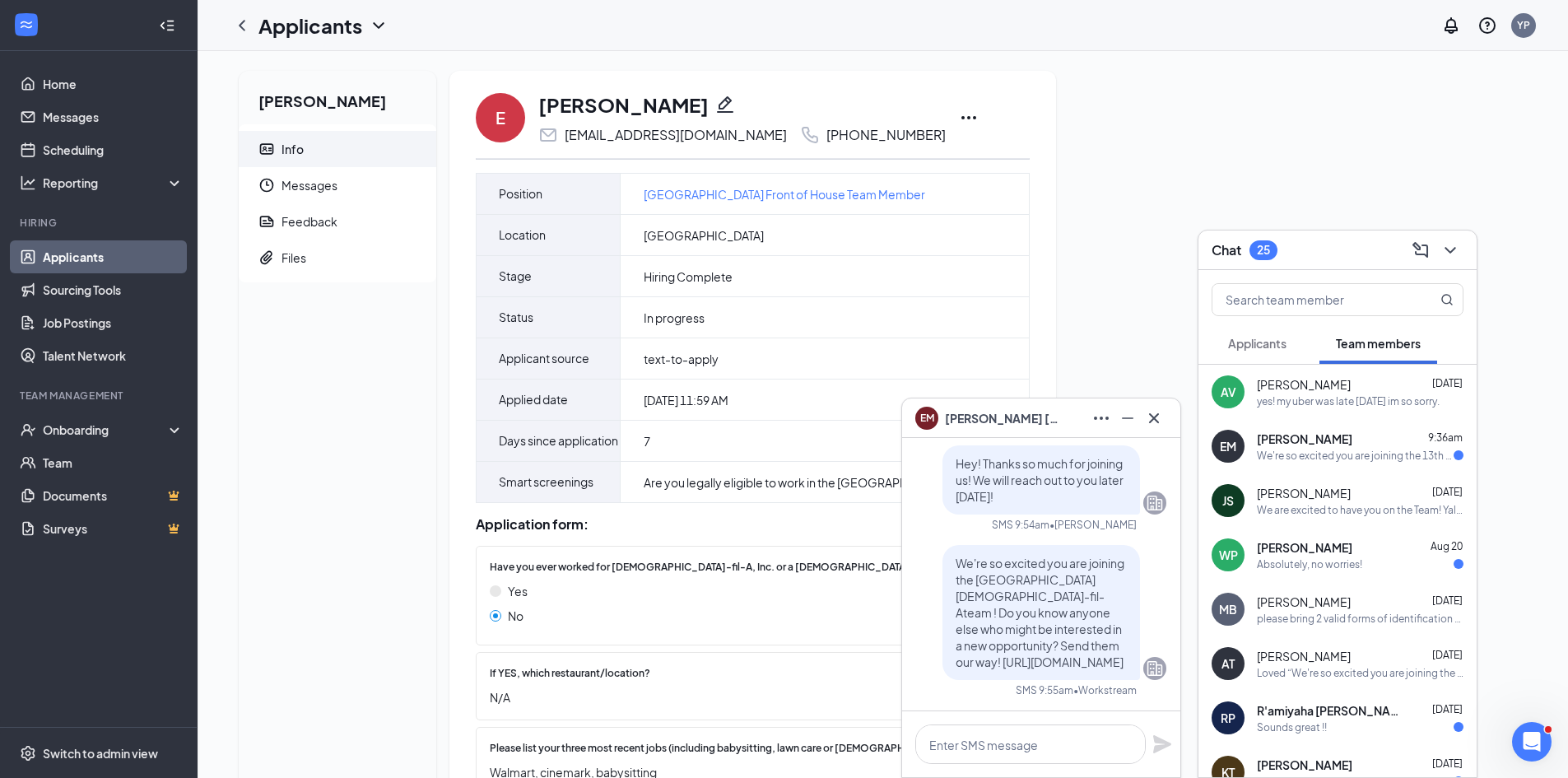
click at [1049, 408] on div "EM Estrella Mejia" at bounding box center [1041, 418] width 252 height 27
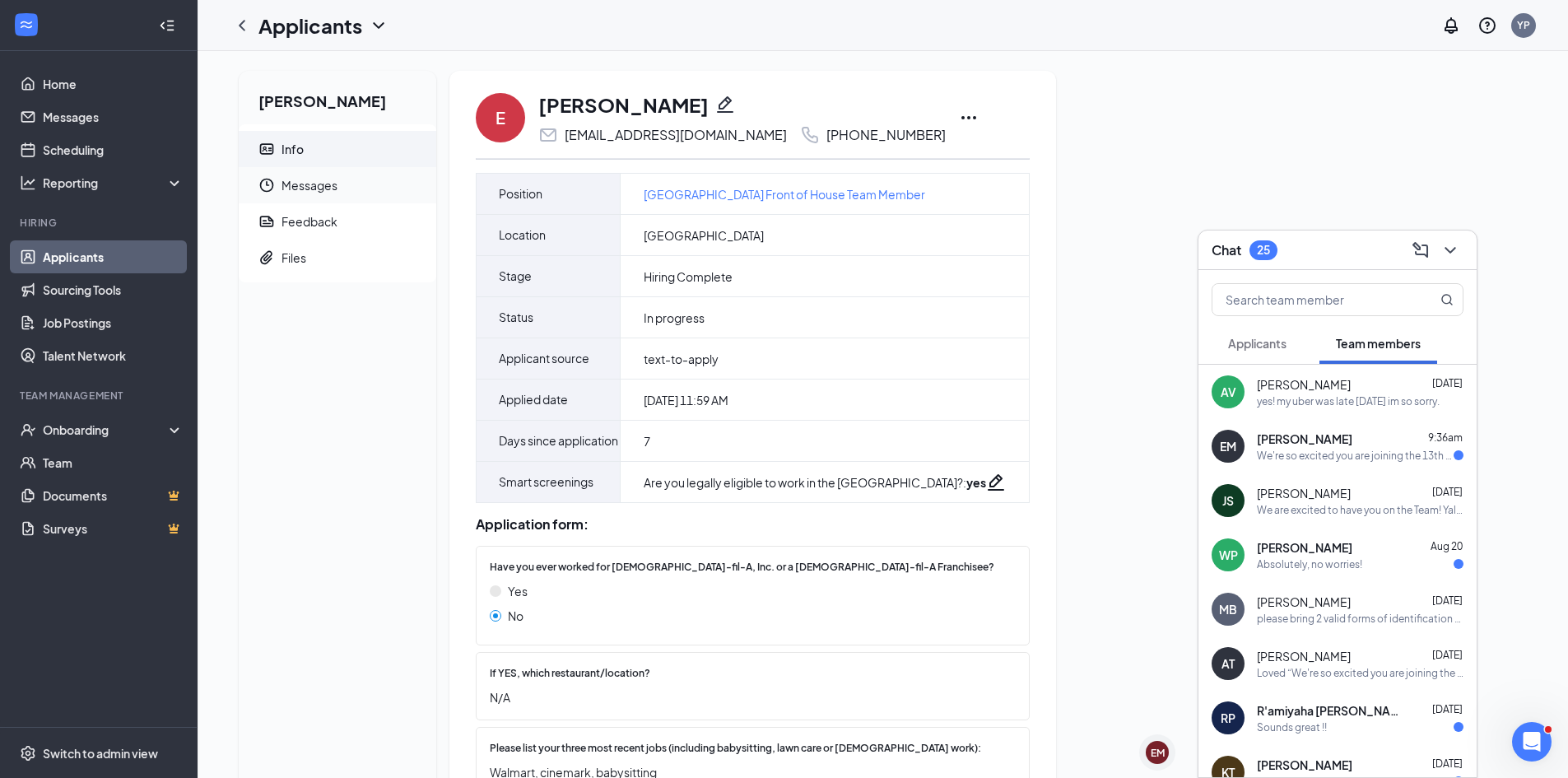
click at [323, 192] on span "Messages" at bounding box center [351, 185] width 141 height 37
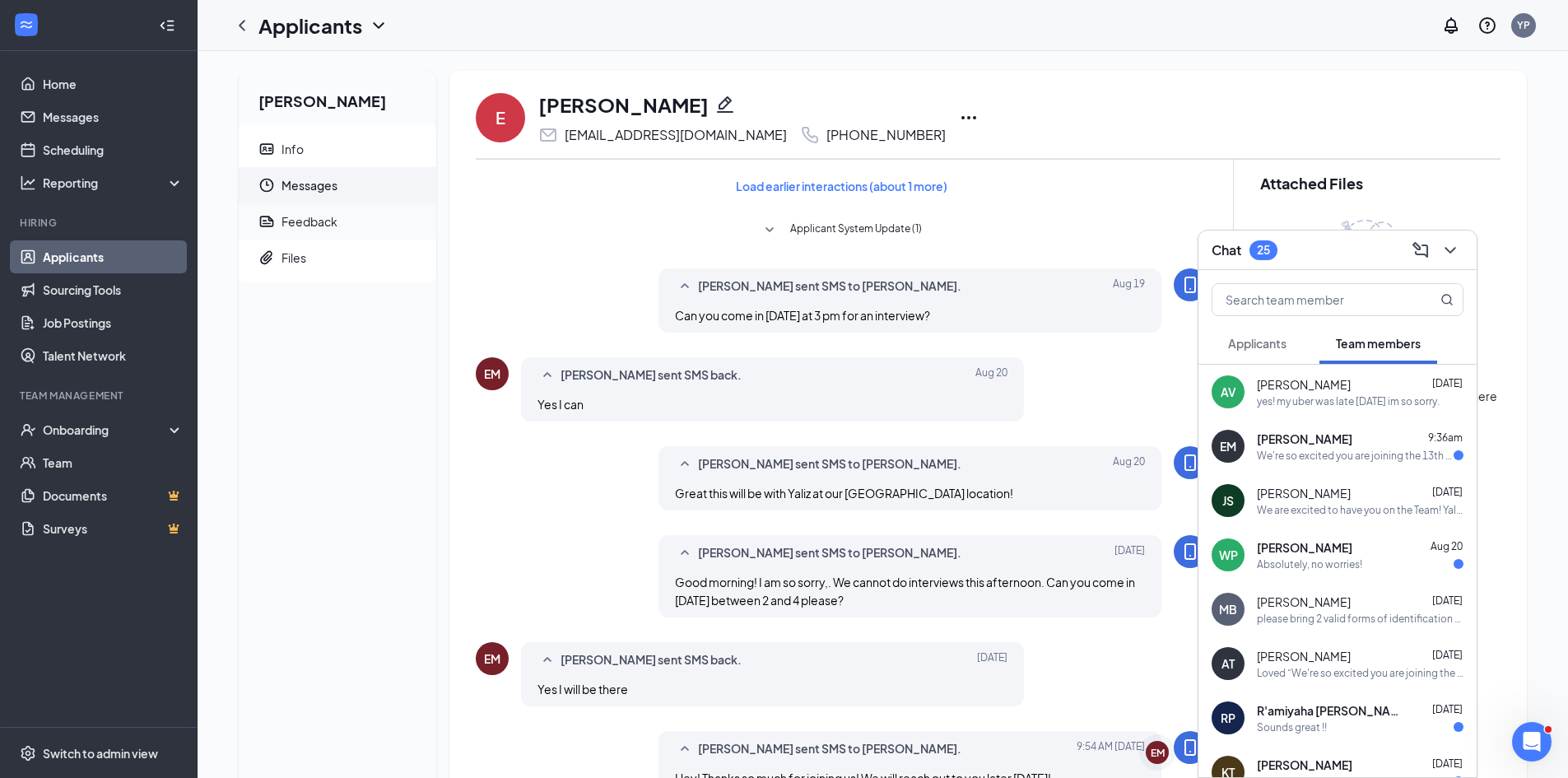
click at [305, 234] on span "Feedback" at bounding box center [351, 221] width 141 height 37
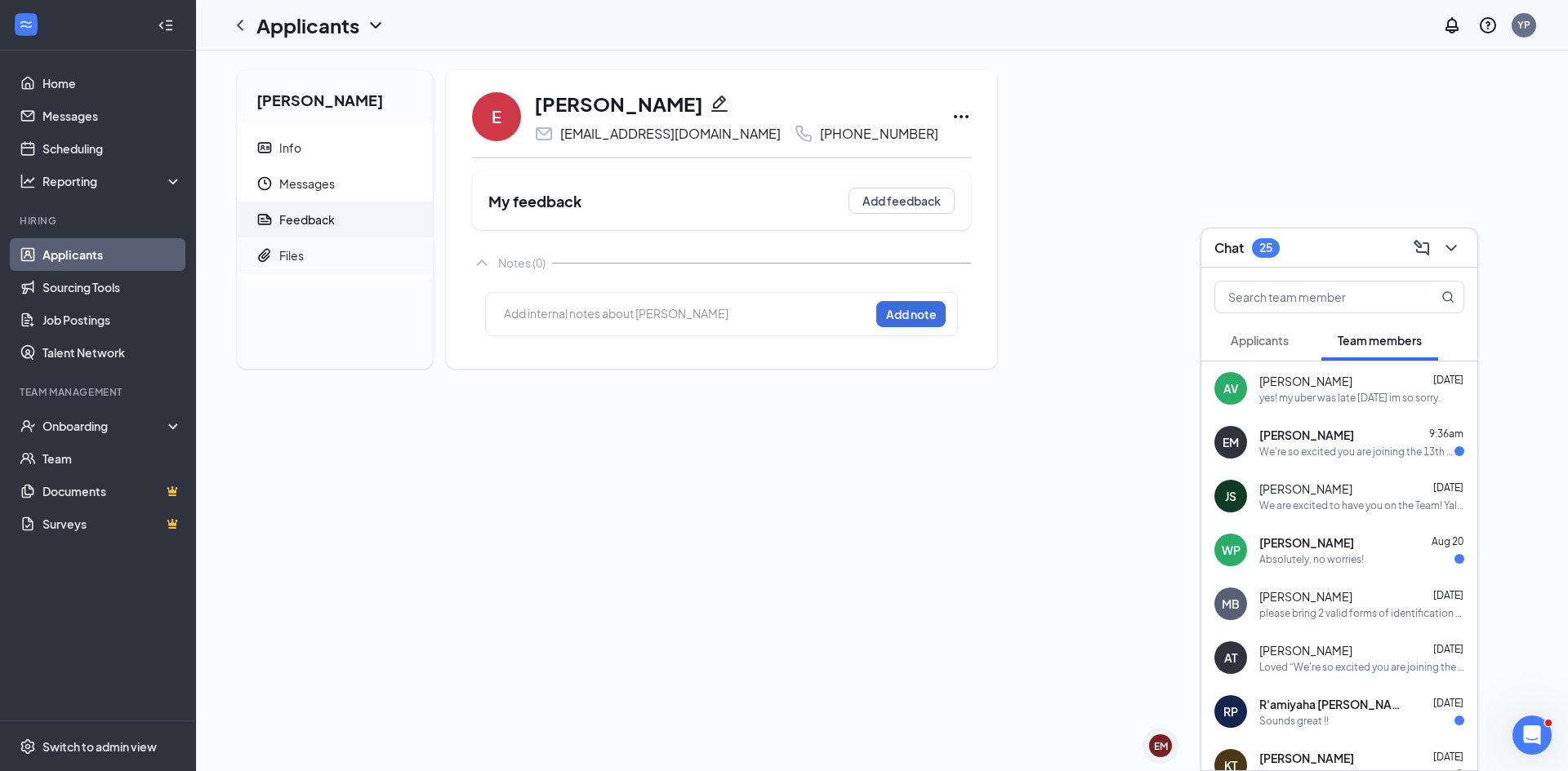
click at [298, 263] on div "Files" at bounding box center [291, 255] width 24 height 17
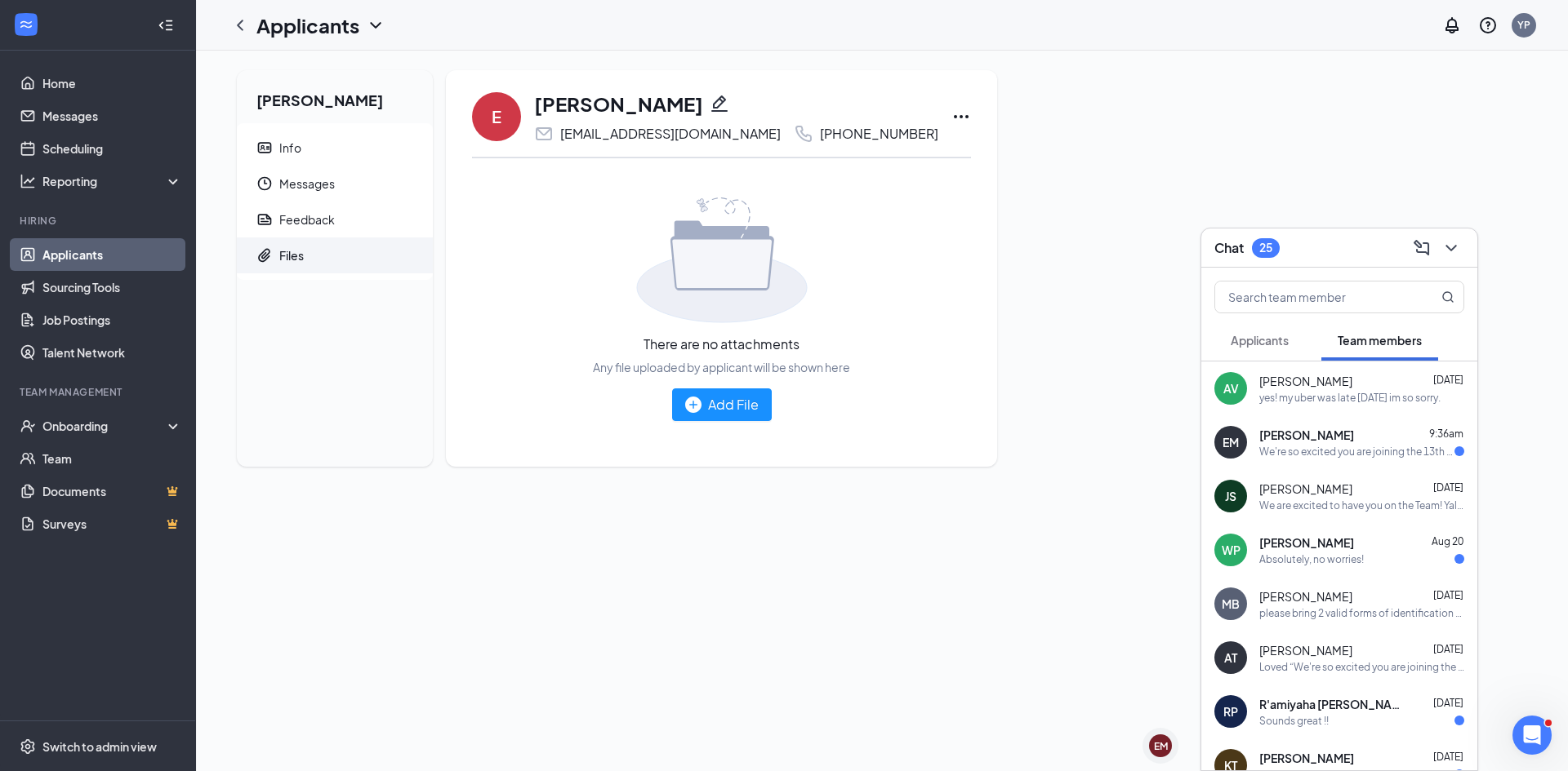
click at [328, 104] on h2 "[PERSON_NAME]" at bounding box center [335, 97] width 196 height 53
click at [172, 82] on link "Home" at bounding box center [112, 82] width 140 height 32
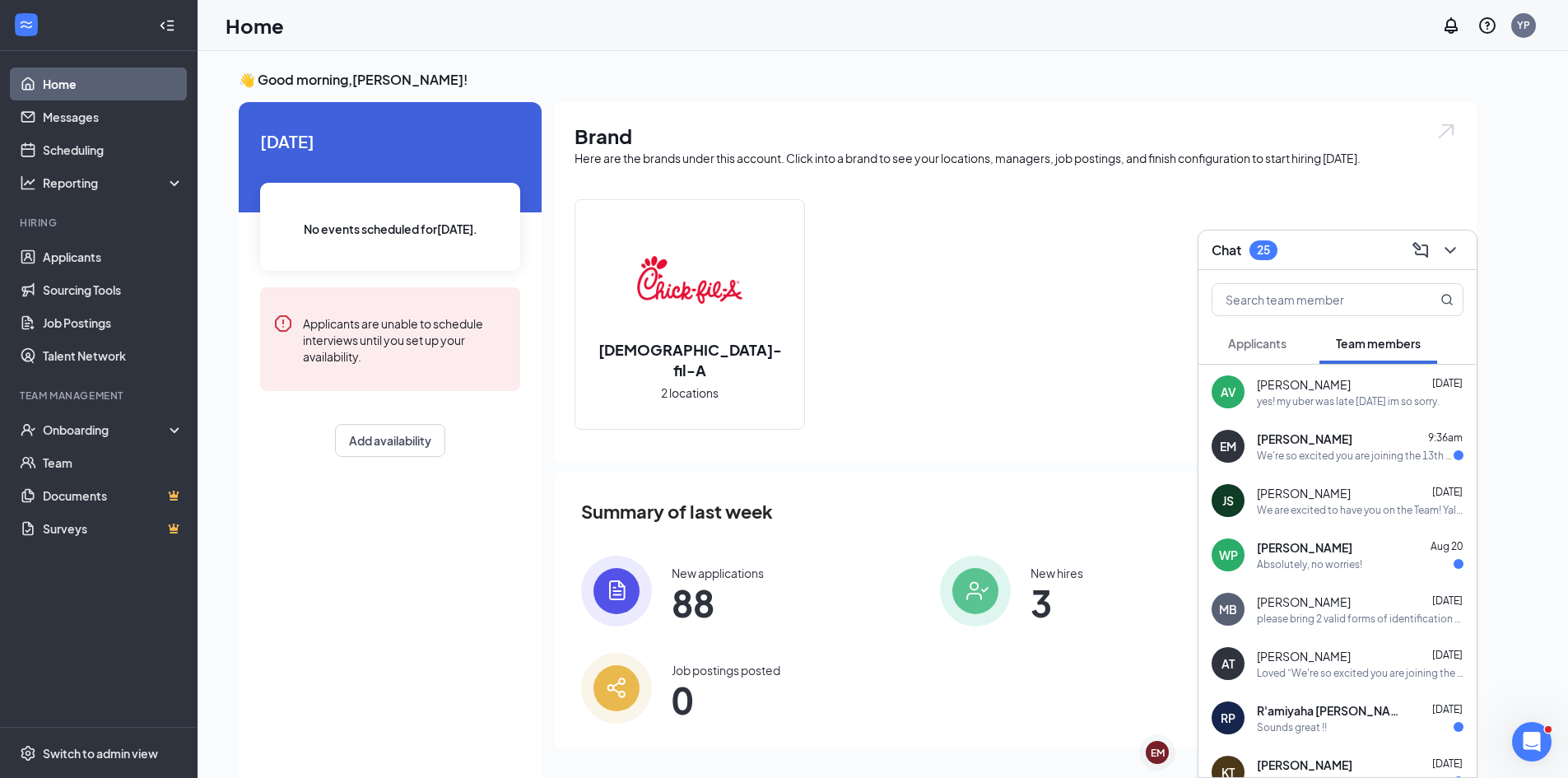
click at [1258, 340] on span "Applicants" at bounding box center [1257, 343] width 58 height 15
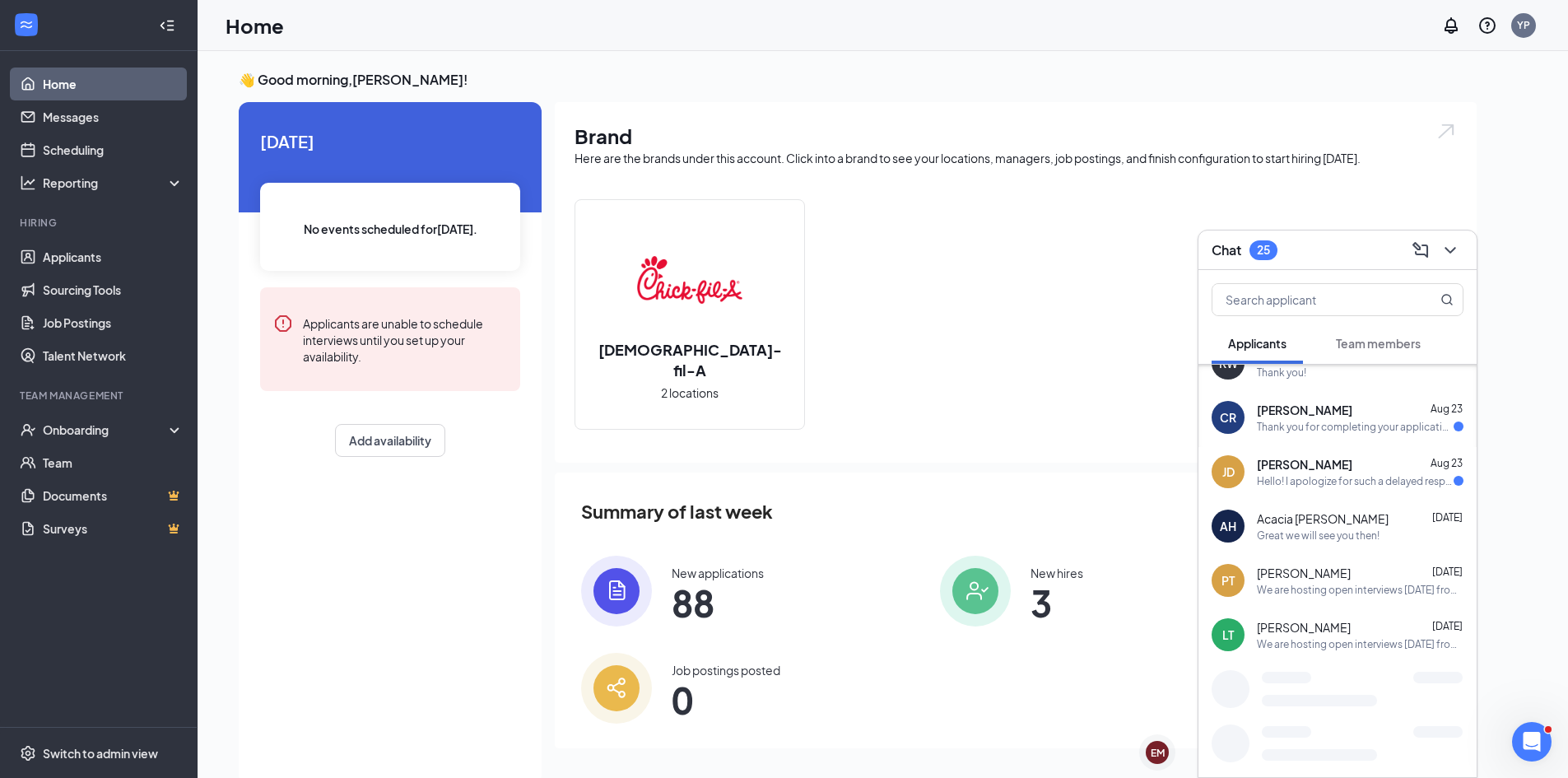
scroll to position [295, 0]
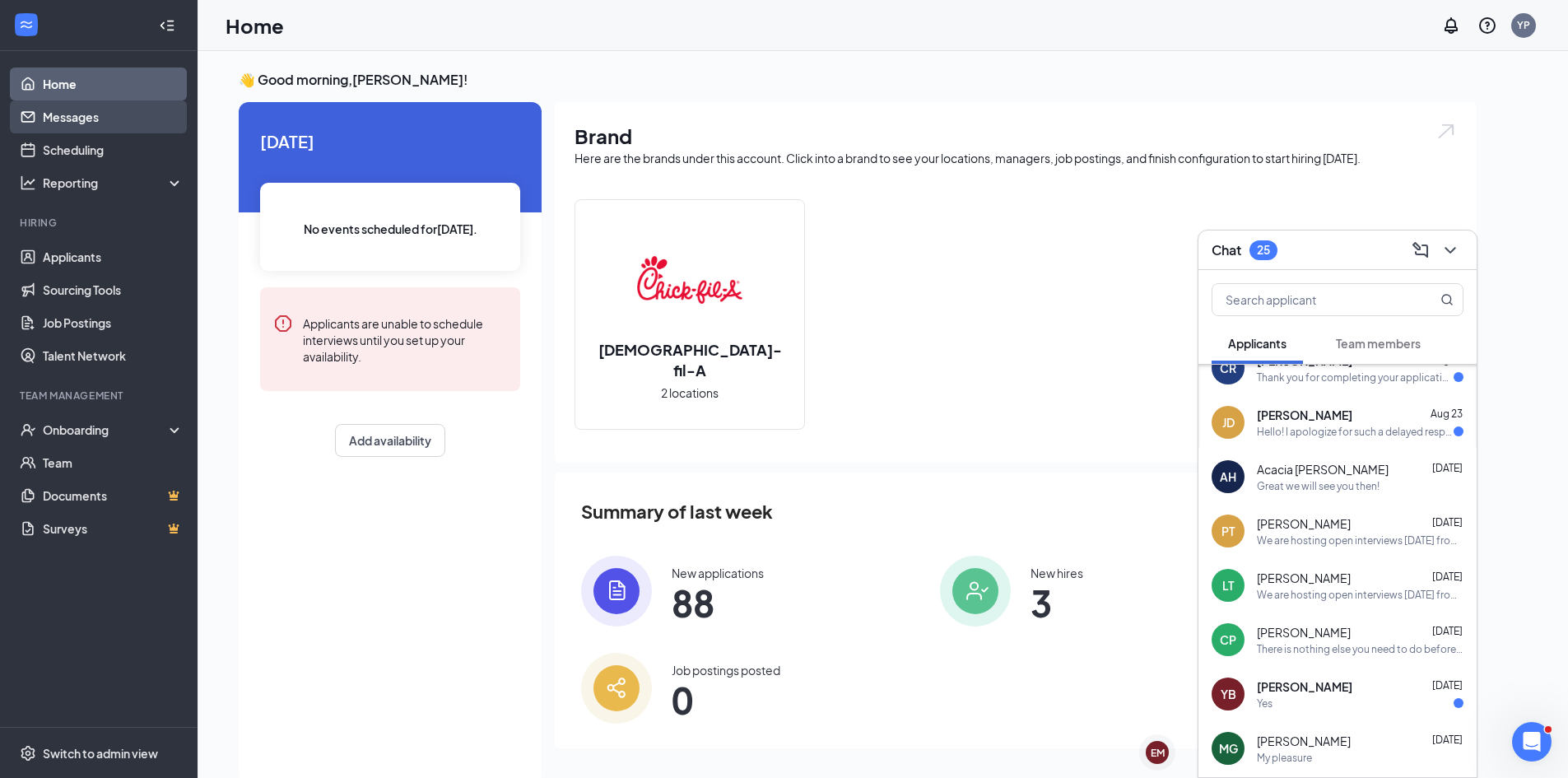
click at [102, 107] on link "Messages" at bounding box center [112, 117] width 141 height 33
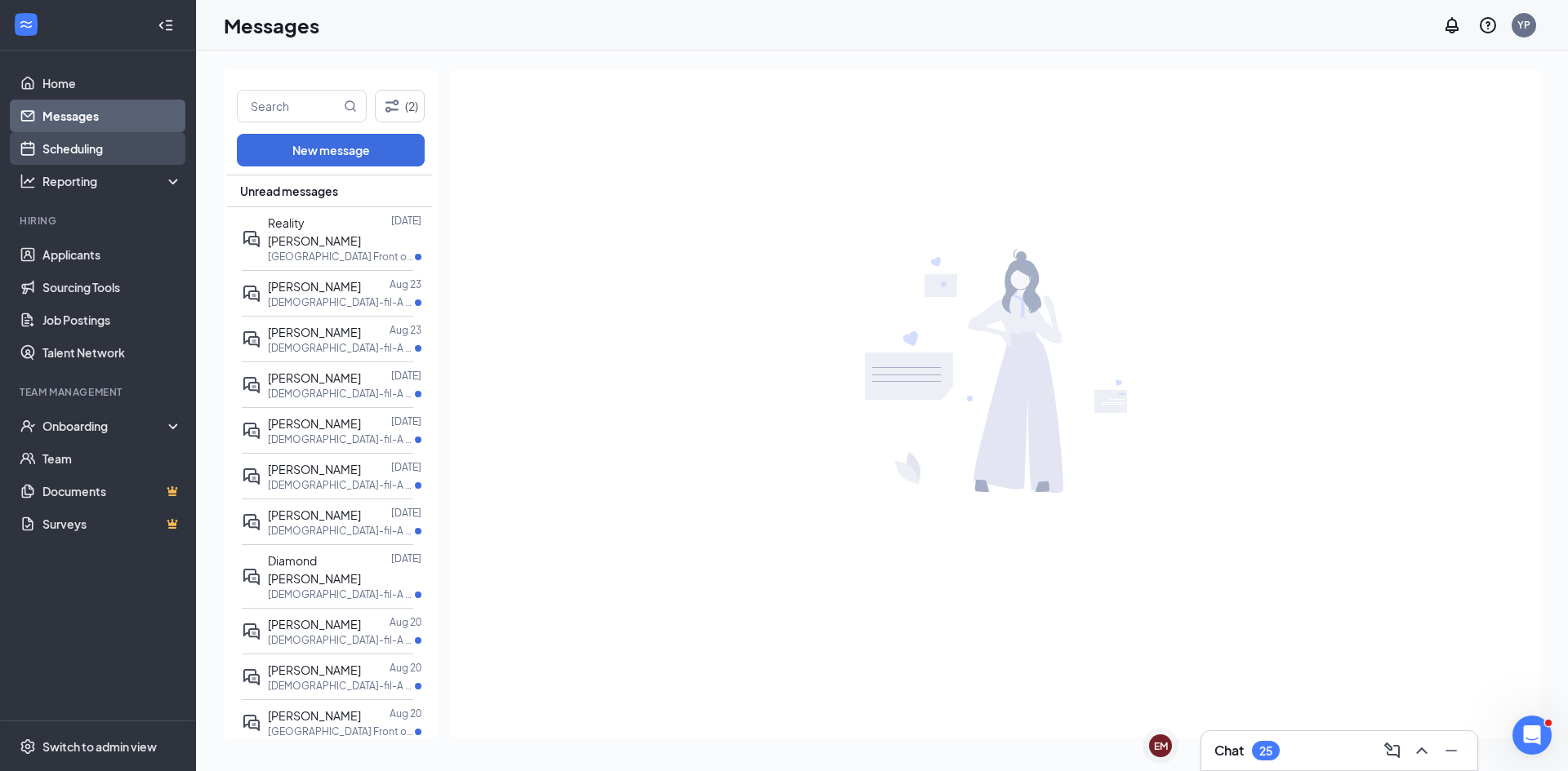
click at [108, 151] on link "Scheduling" at bounding box center [112, 148] width 140 height 32
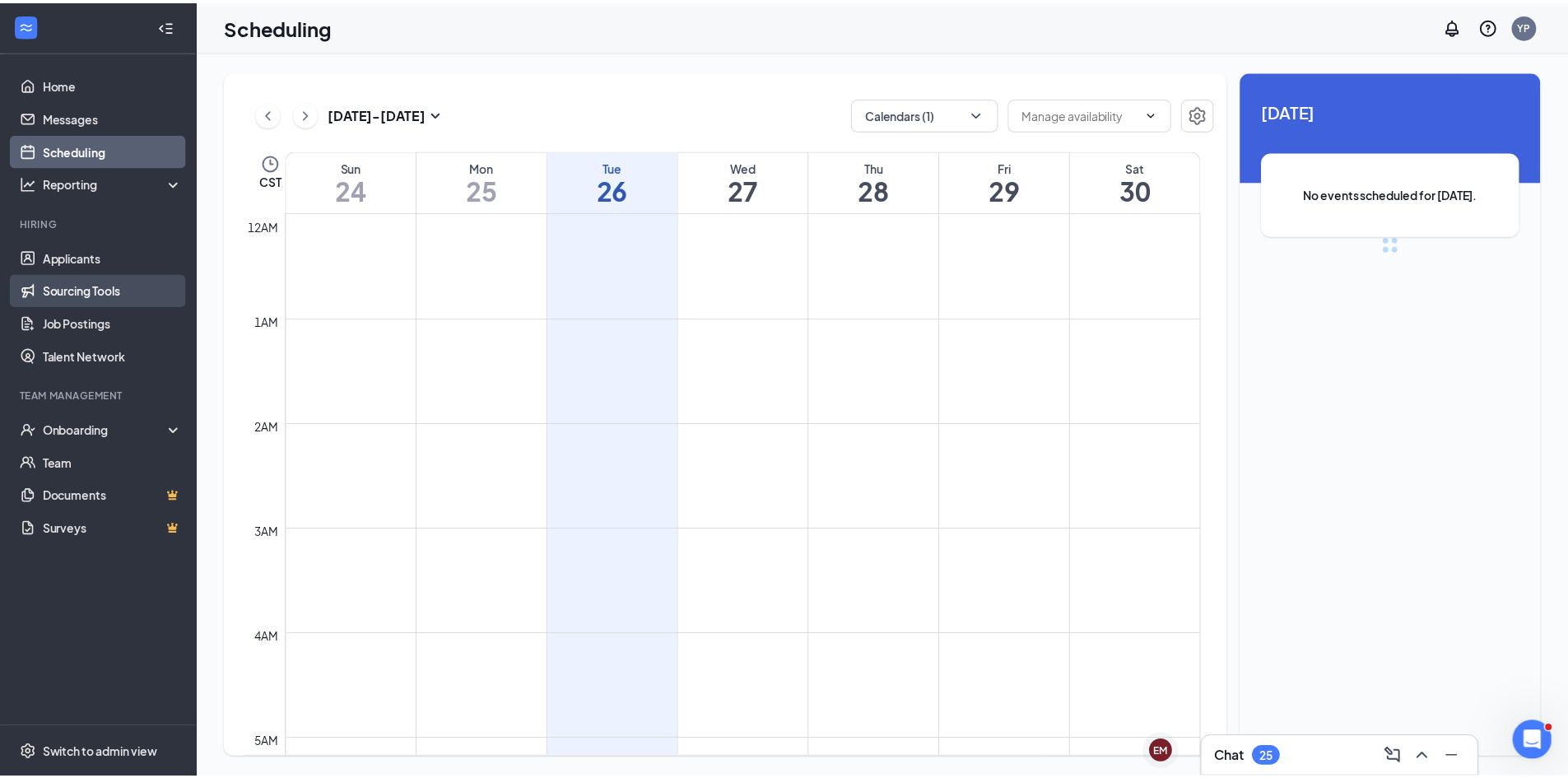
scroll to position [810, 0]
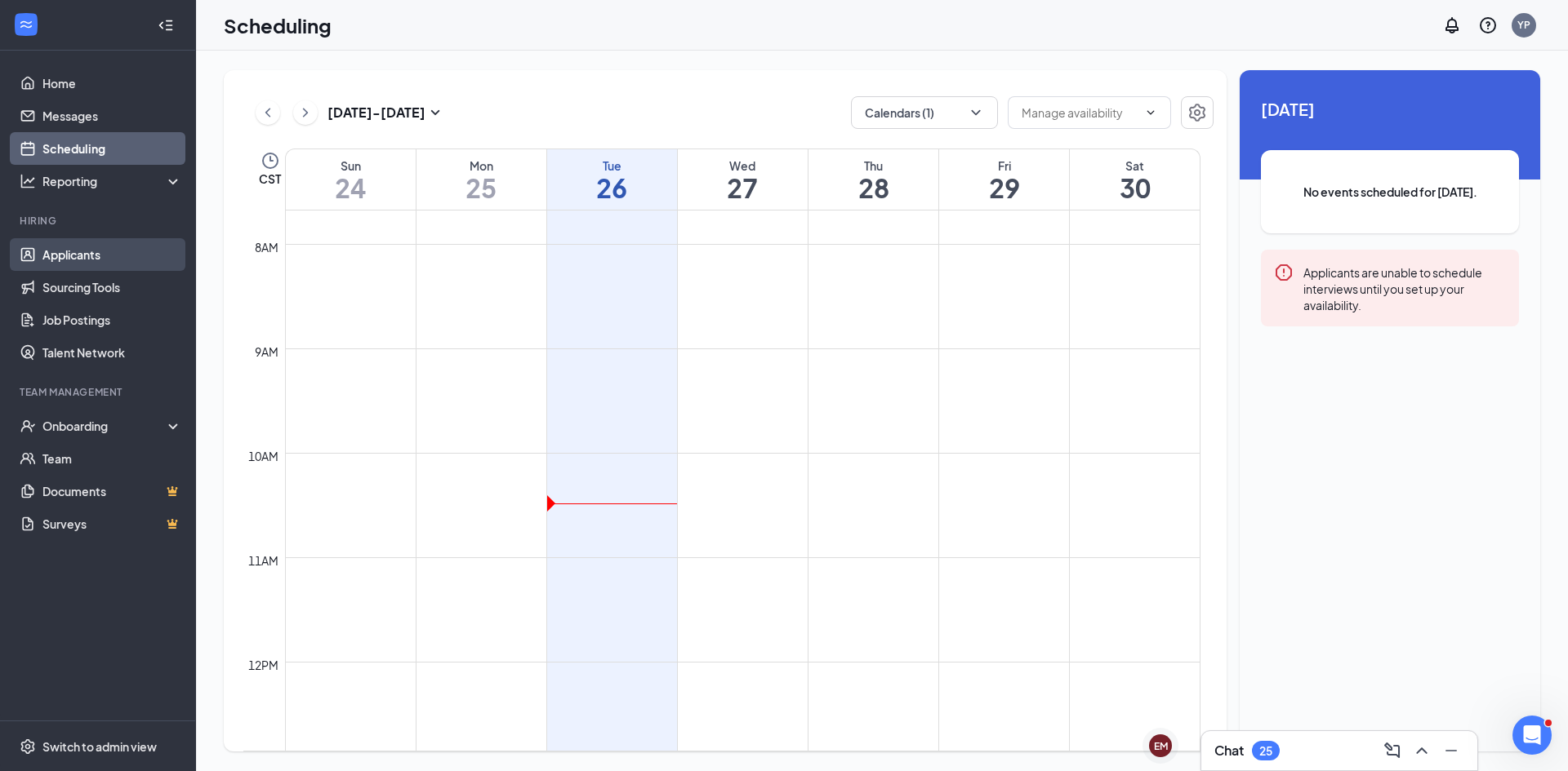
click at [102, 256] on link "Applicants" at bounding box center [112, 254] width 140 height 32
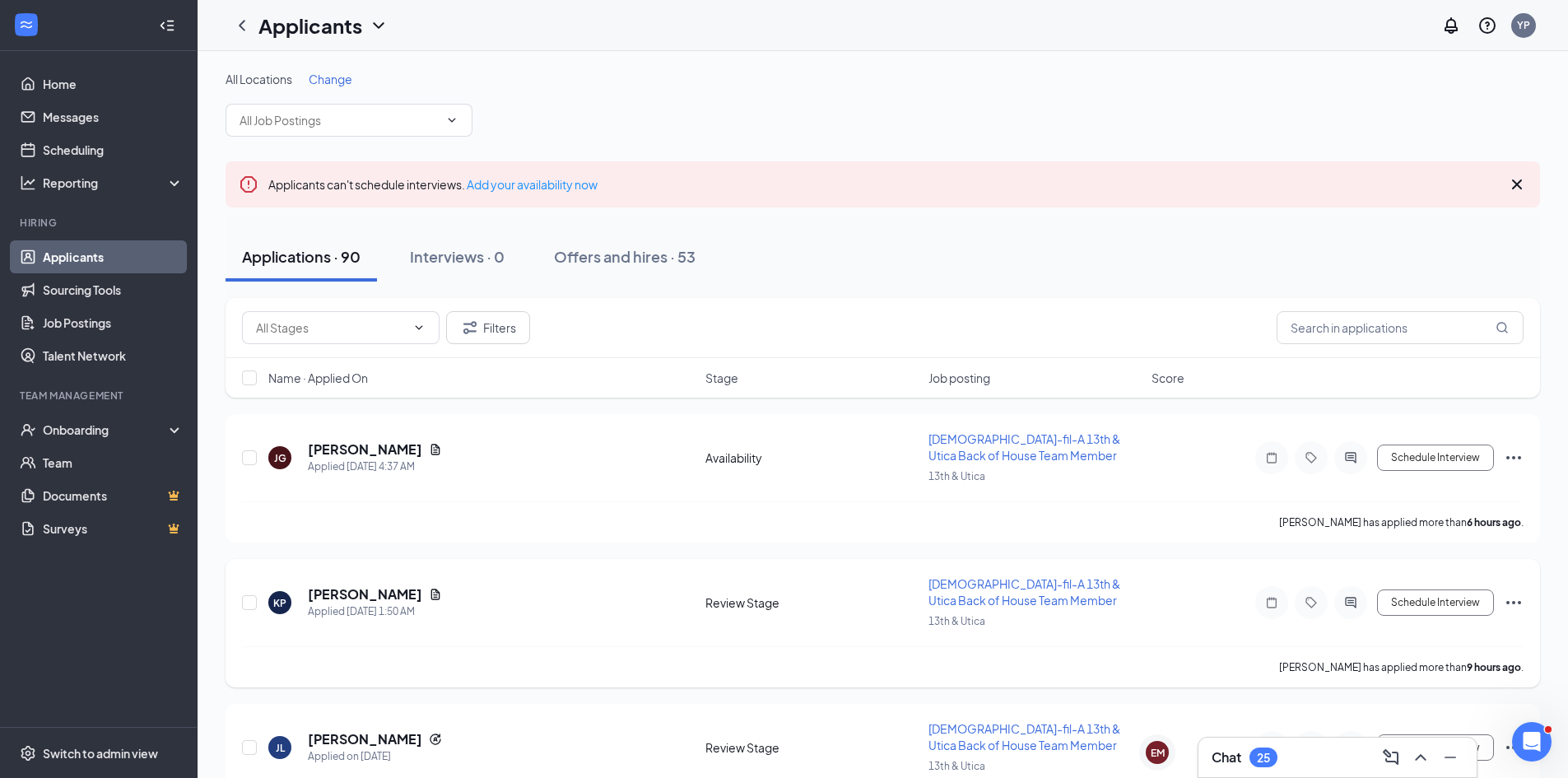
scroll to position [82, 0]
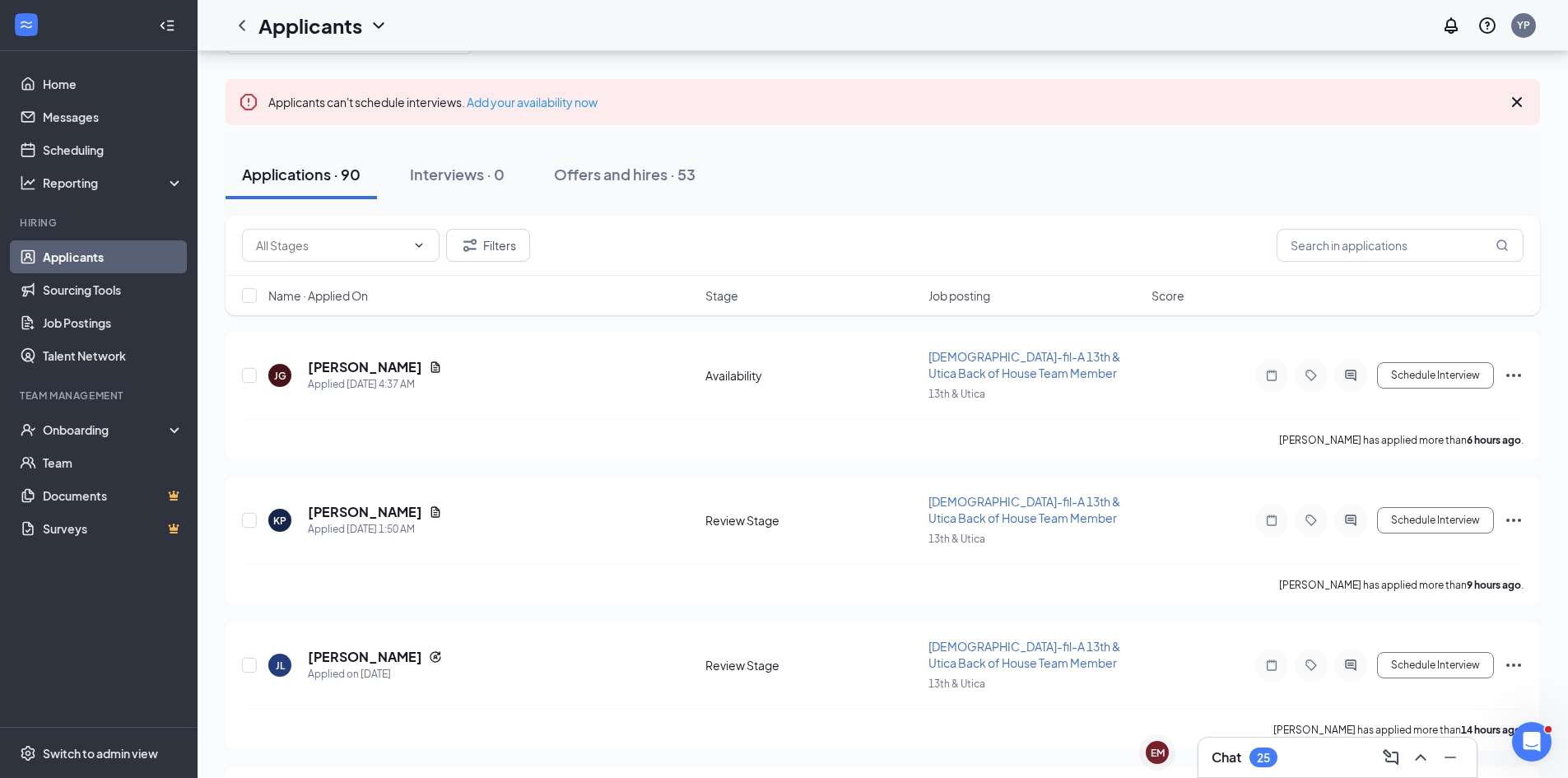
click at [1256, 768] on div "Chat 25" at bounding box center [1337, 757] width 252 height 27
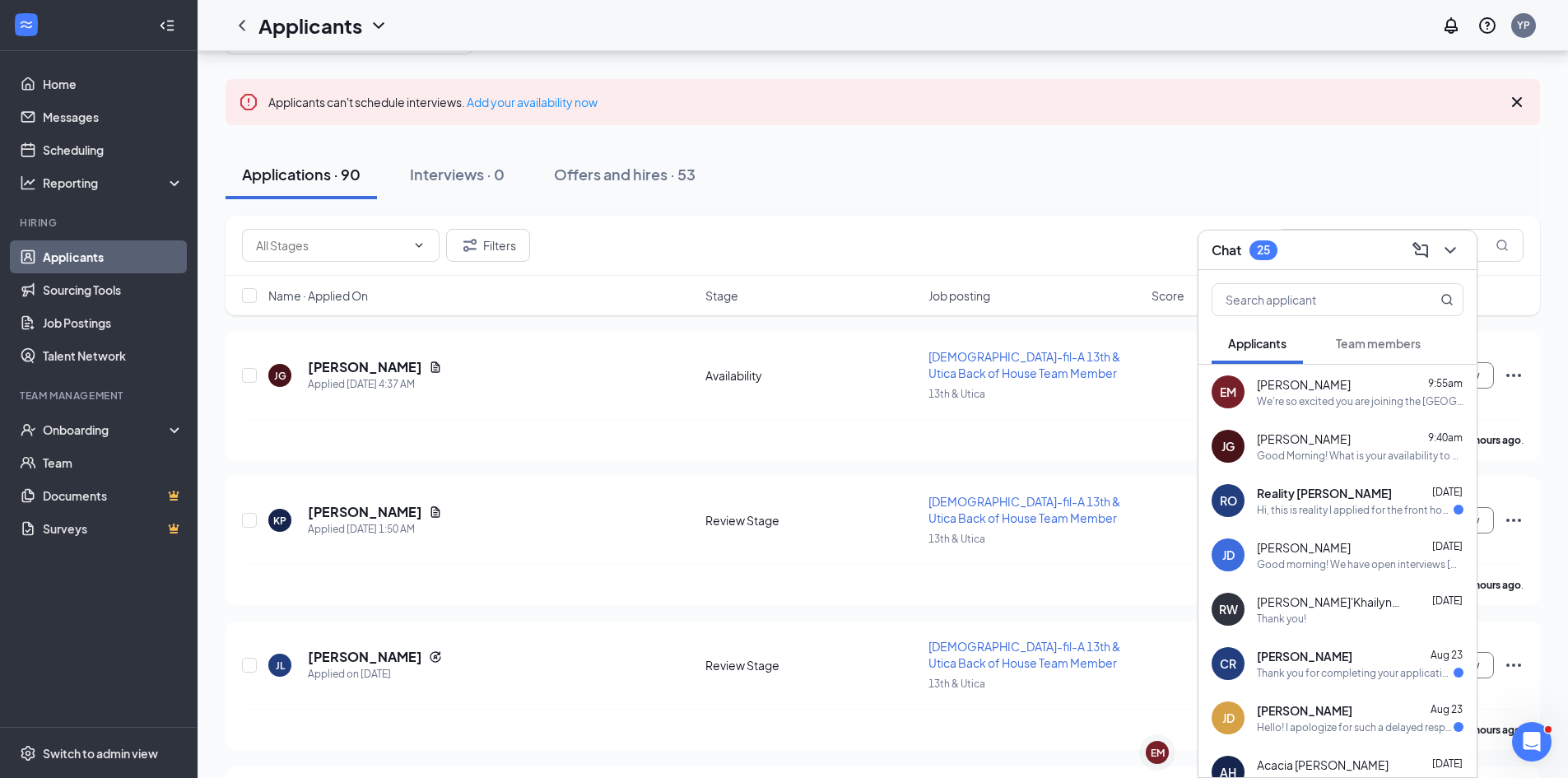
click at [1333, 236] on div "Chat 25" at bounding box center [1338, 251] width 278 height 39
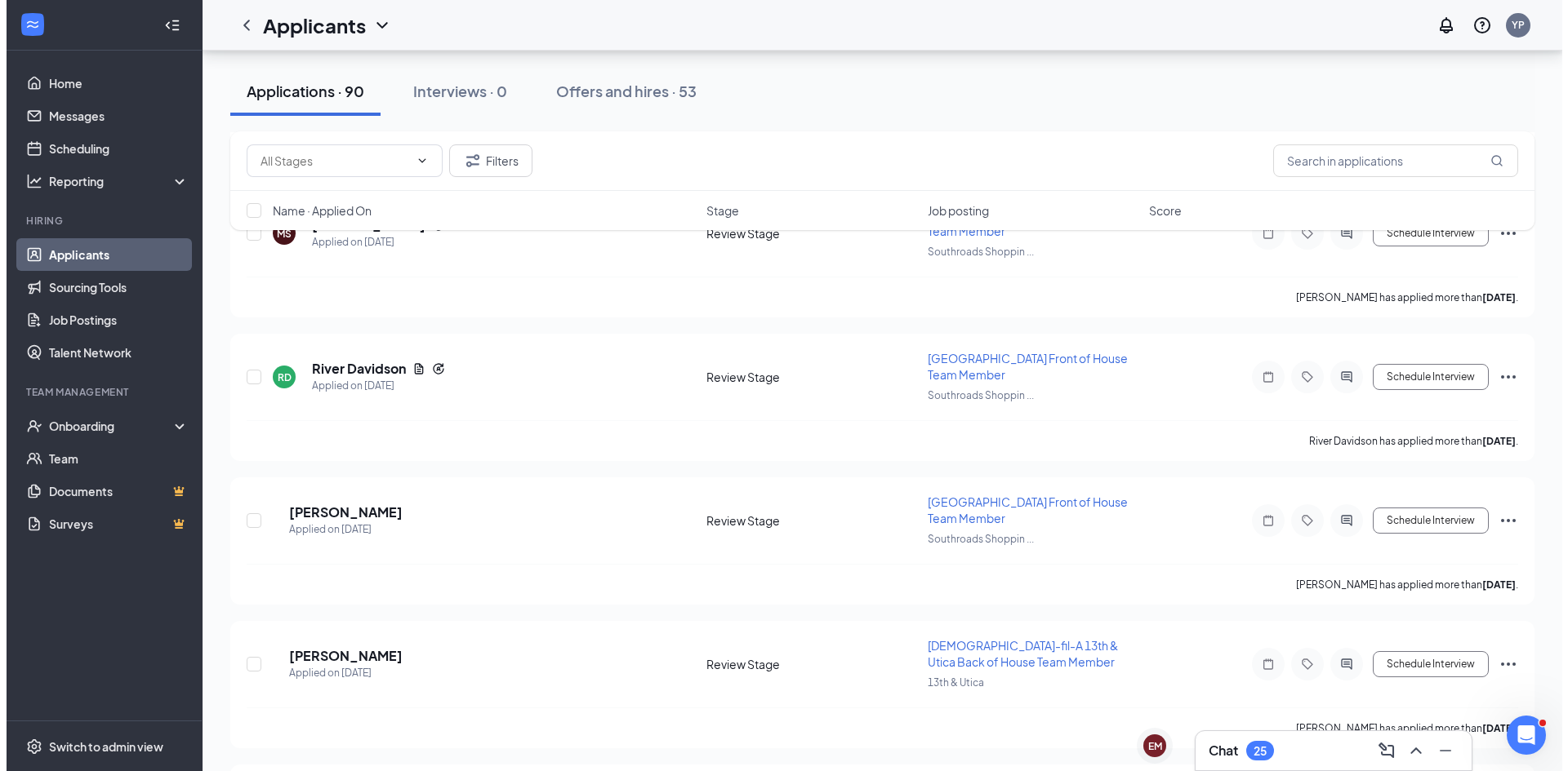
scroll to position [4652, 0]
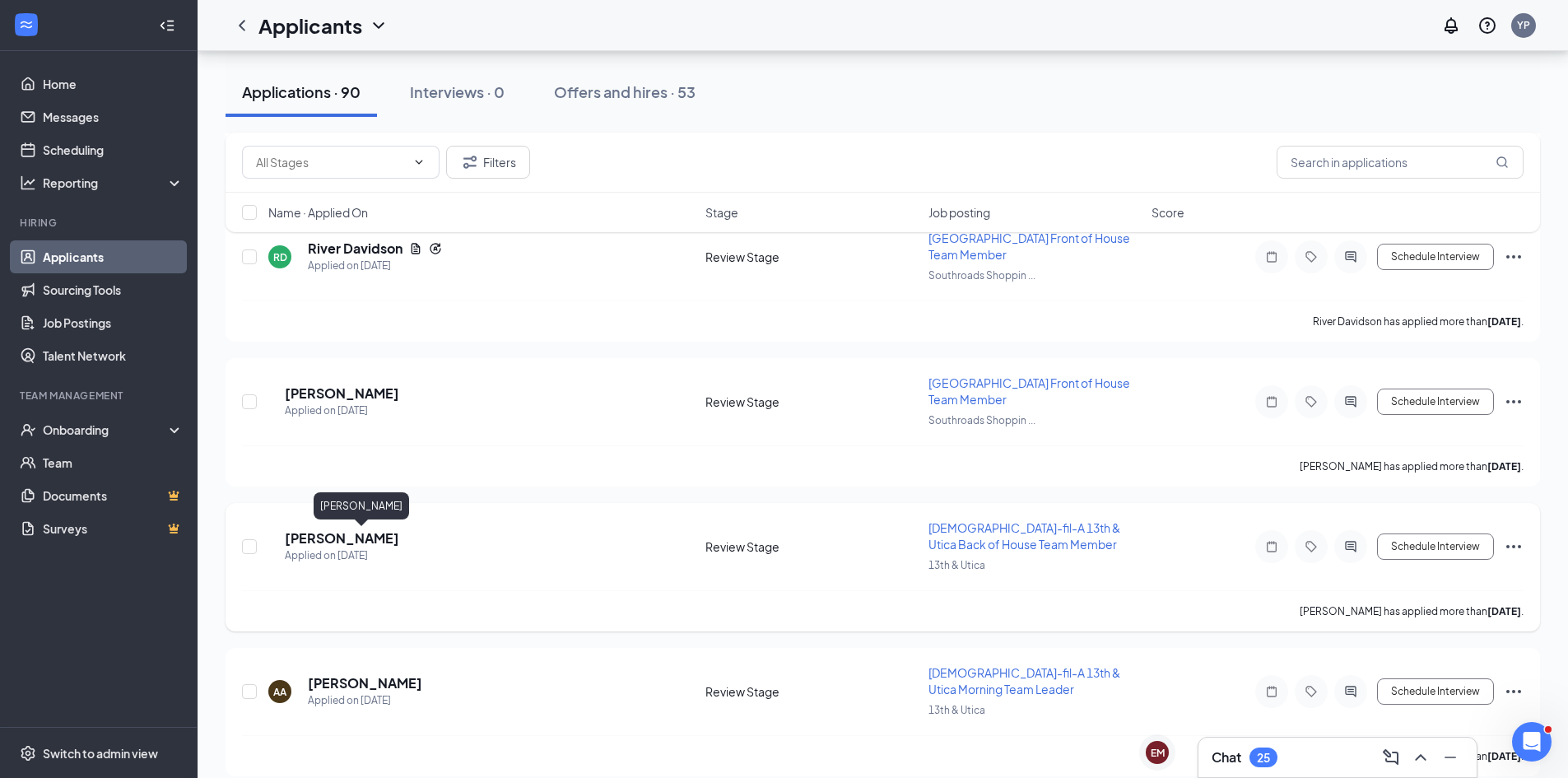
click at [336, 539] on h5 "[PERSON_NAME]" at bounding box center [342, 538] width 114 height 18
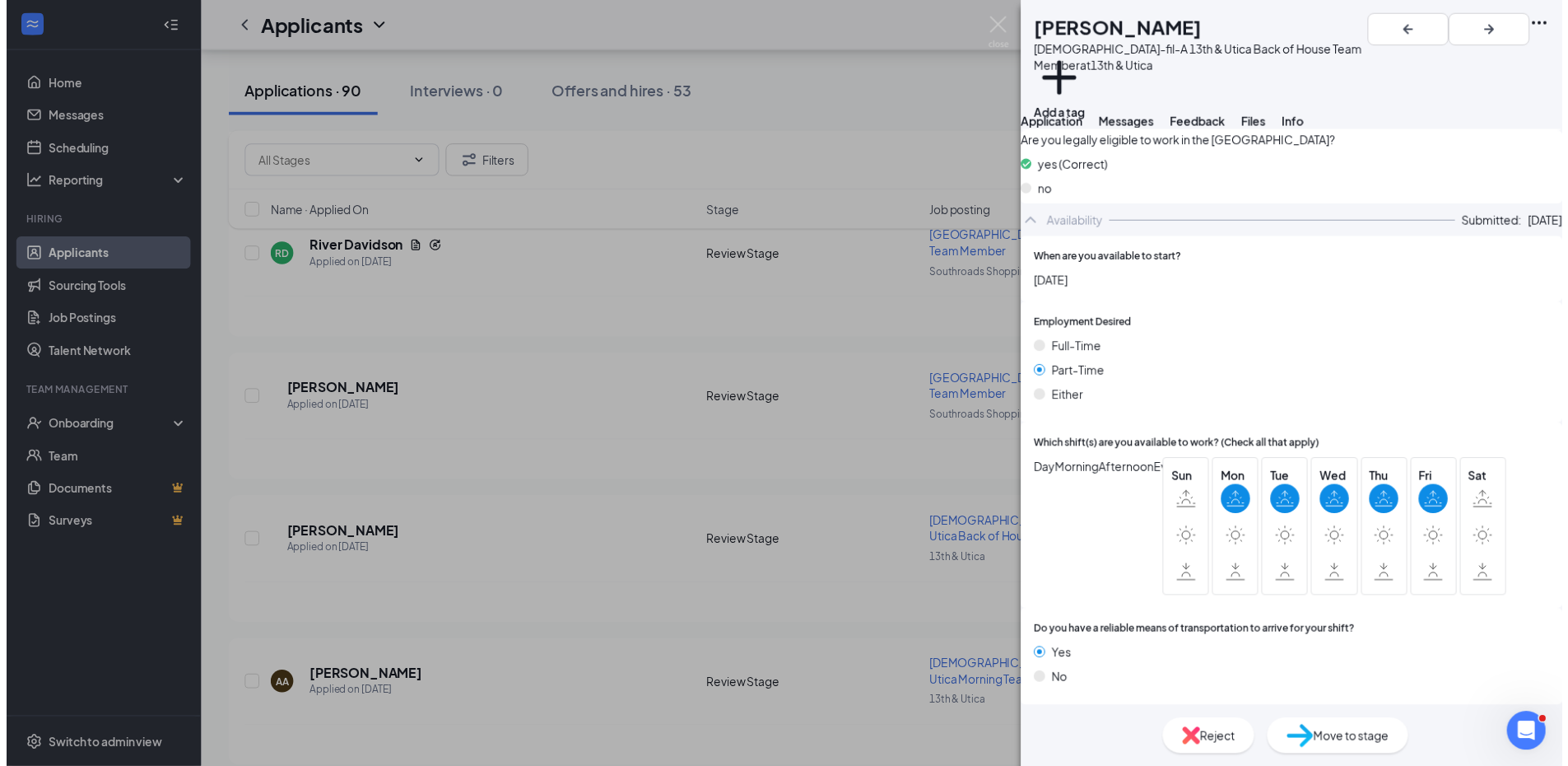
scroll to position [783, 0]
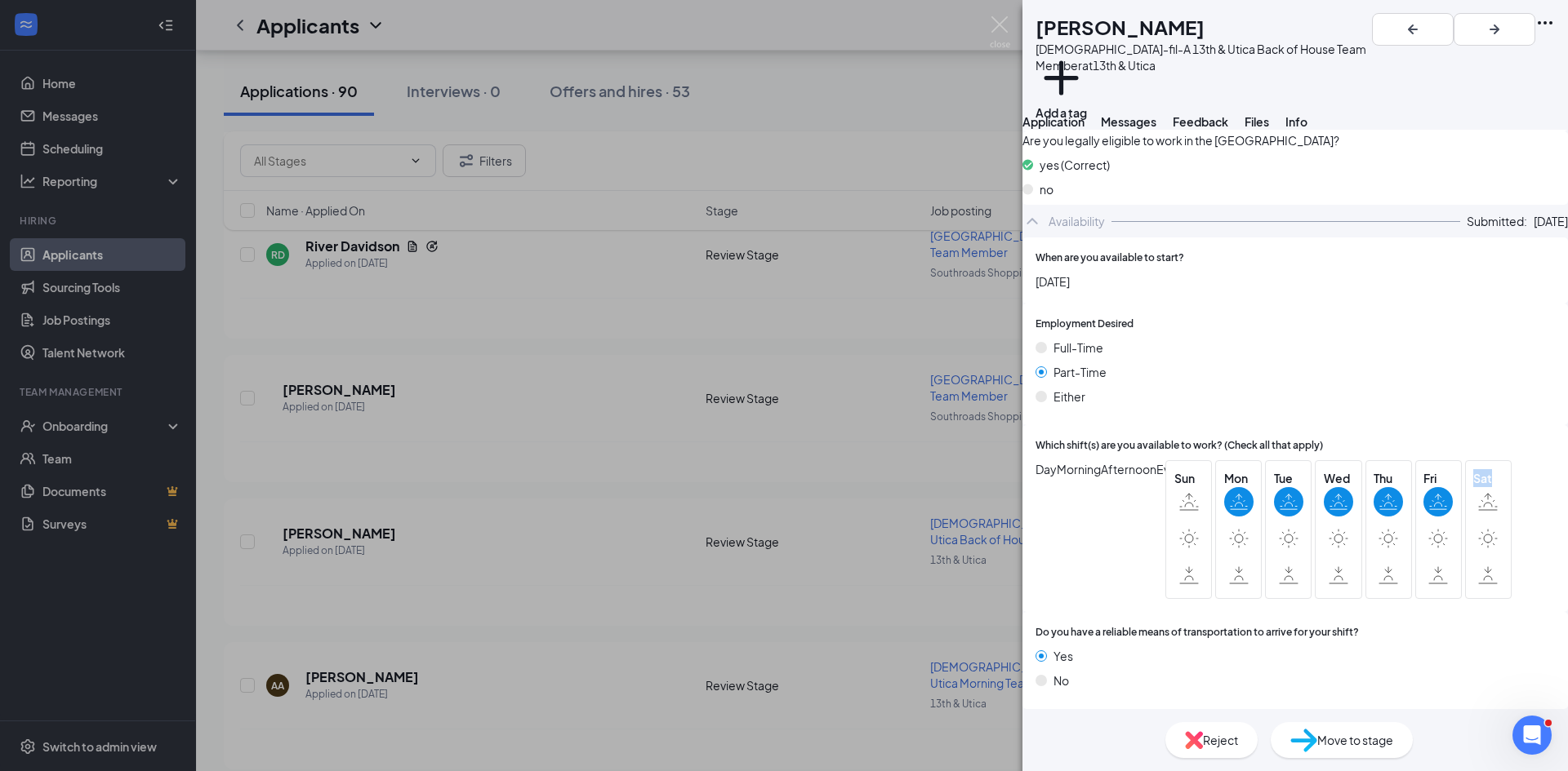
drag, startPoint x: 1492, startPoint y: 485, endPoint x: 1464, endPoint y: 461, distance: 36.9
click at [1453, 501] on div "Day Morning Afternoon Evening Sun Mon Tue Wed Thu Fri Sat" at bounding box center [1295, 530] width 520 height 139
click at [1473, 470] on div "Sat" at bounding box center [1488, 529] width 29 height 120
click at [1465, 474] on div "Sat" at bounding box center [1489, 530] width 47 height 139
drag, startPoint x: 1455, startPoint y: 474, endPoint x: 1477, endPoint y: 499, distance: 33.3
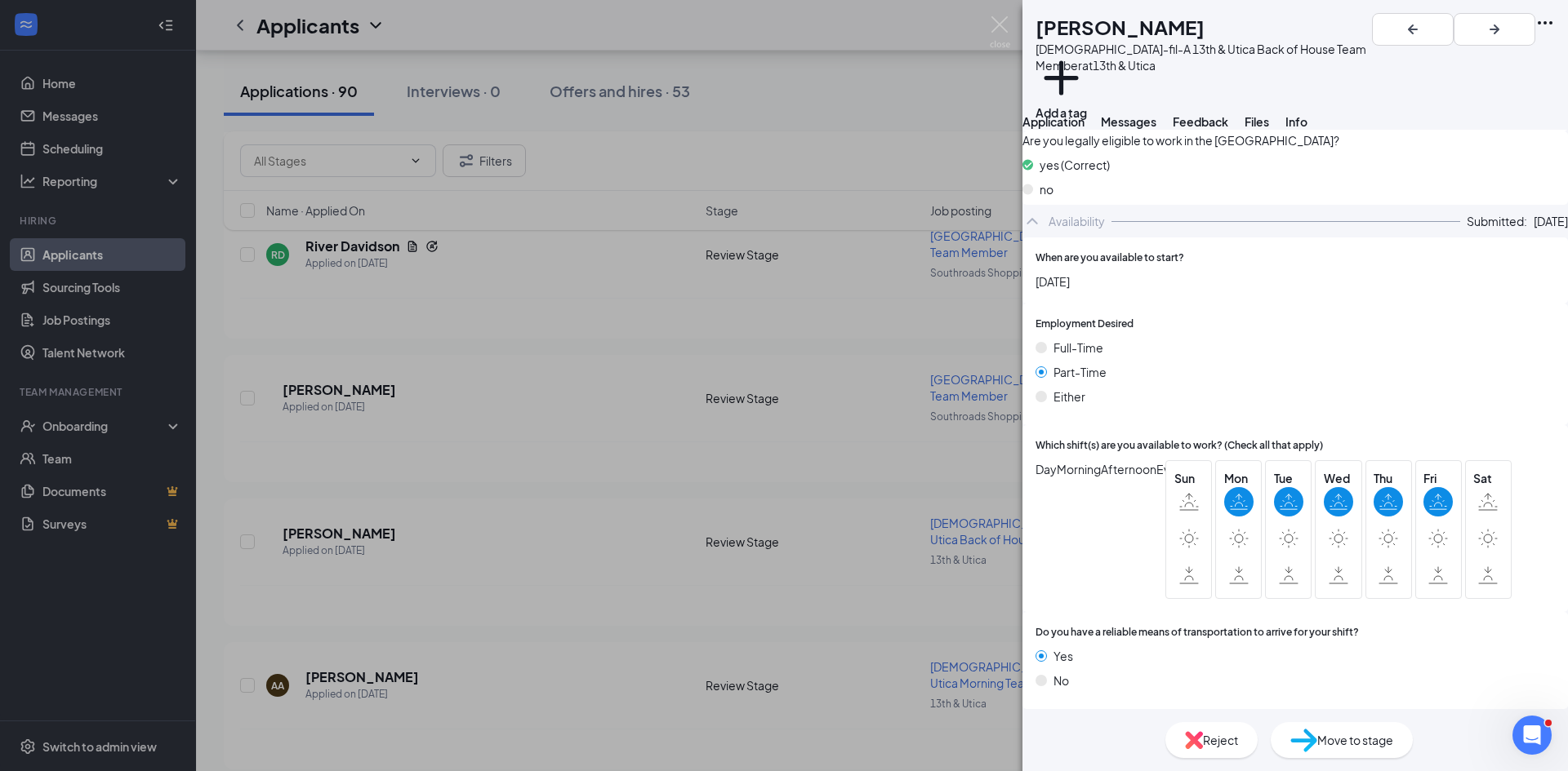
click at [1477, 507] on div "Sat" at bounding box center [1488, 529] width 29 height 120
click at [1485, 494] on icon at bounding box center [1488, 495] width 7 height 3
drag, startPoint x: 1457, startPoint y: 505, endPoint x: 1461, endPoint y: 485, distance: 20.4
click at [1473, 510] on div "Sat" at bounding box center [1488, 529] width 29 height 120
click at [1479, 510] on icon at bounding box center [1488, 510] width 18 height 0
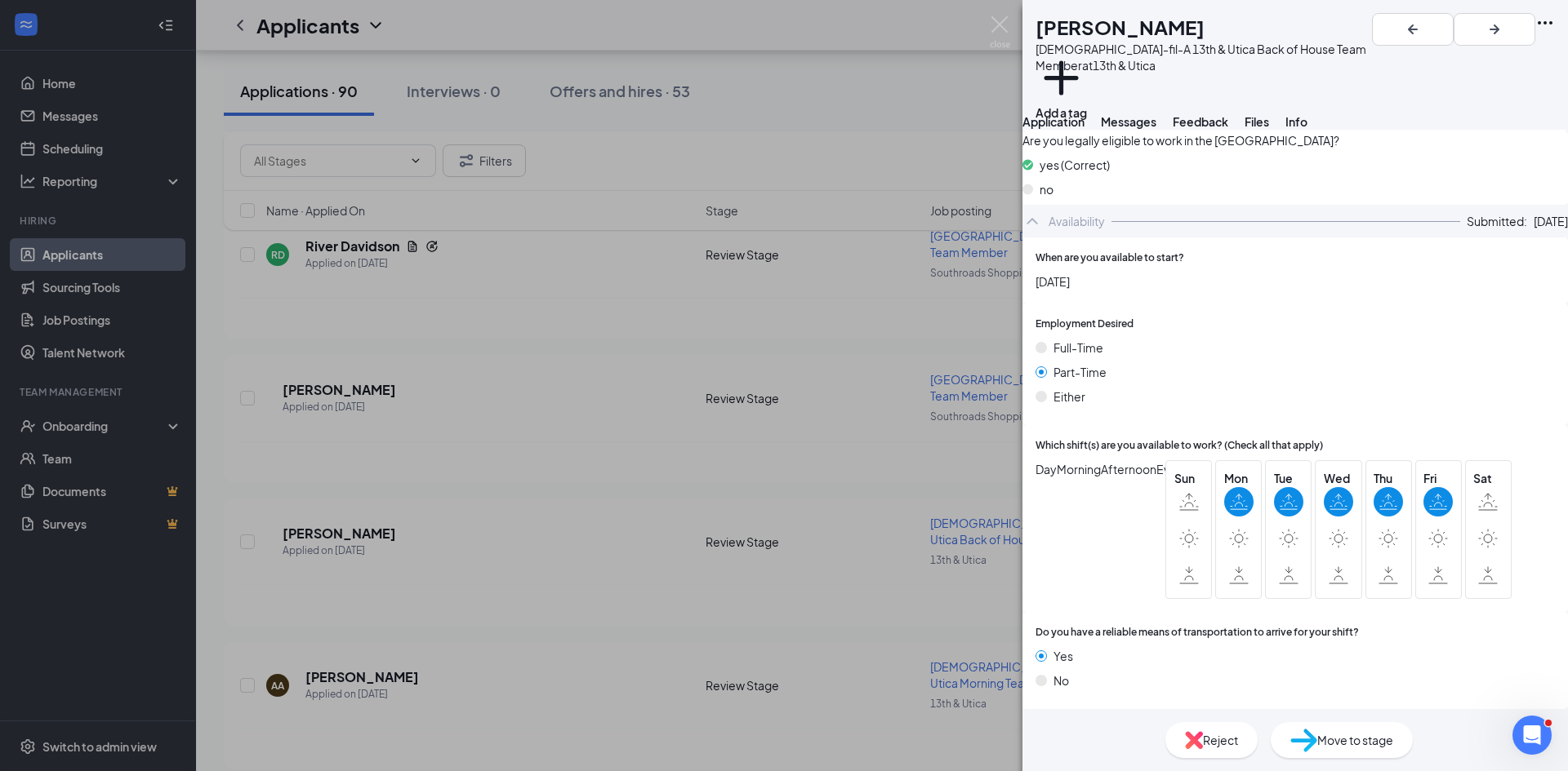
click at [1479, 510] on icon at bounding box center [1488, 510] width 18 height 0
click at [1478, 493] on icon at bounding box center [1488, 502] width 20 height 18
click at [1494, 500] on icon at bounding box center [1494, 500] width 1 height 1
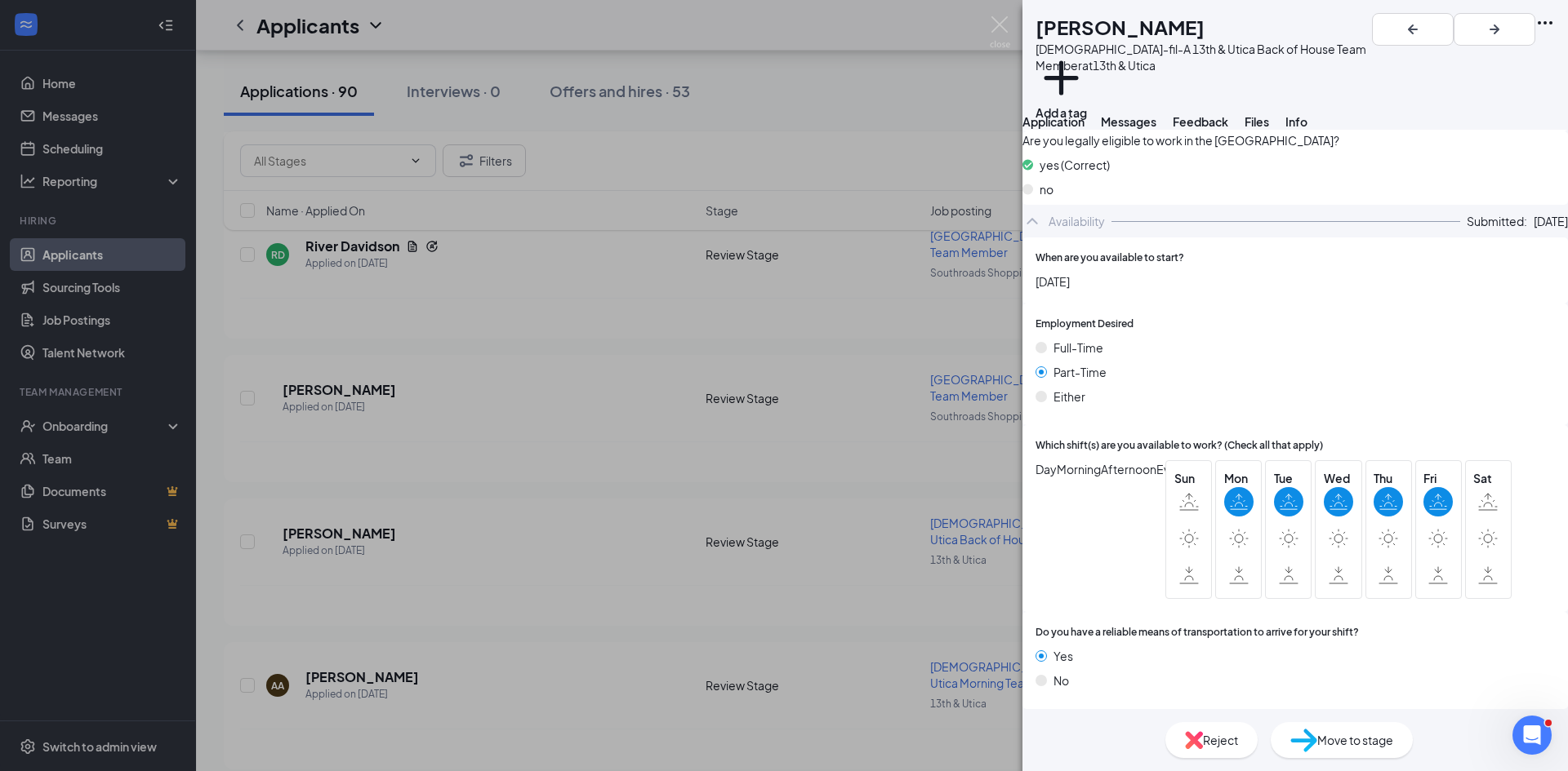
click at [1501, 461] on div "Day Morning Afternoon Evening Sun Mon Tue Wed Thu Fri Sat" at bounding box center [1295, 530] width 520 height 139
drag, startPoint x: 1465, startPoint y: 477, endPoint x: 590, endPoint y: 416, distance: 877.1
click at [562, 417] on div "DG Daniela García Chick-fil-A 13th & Utica Back of House Team Member at 13th & …" at bounding box center [784, 386] width 1568 height 771
click at [1184, 493] on icon at bounding box center [1189, 502] width 20 height 18
drag, startPoint x: 1349, startPoint y: 491, endPoint x: 1448, endPoint y: 497, distance: 99.2
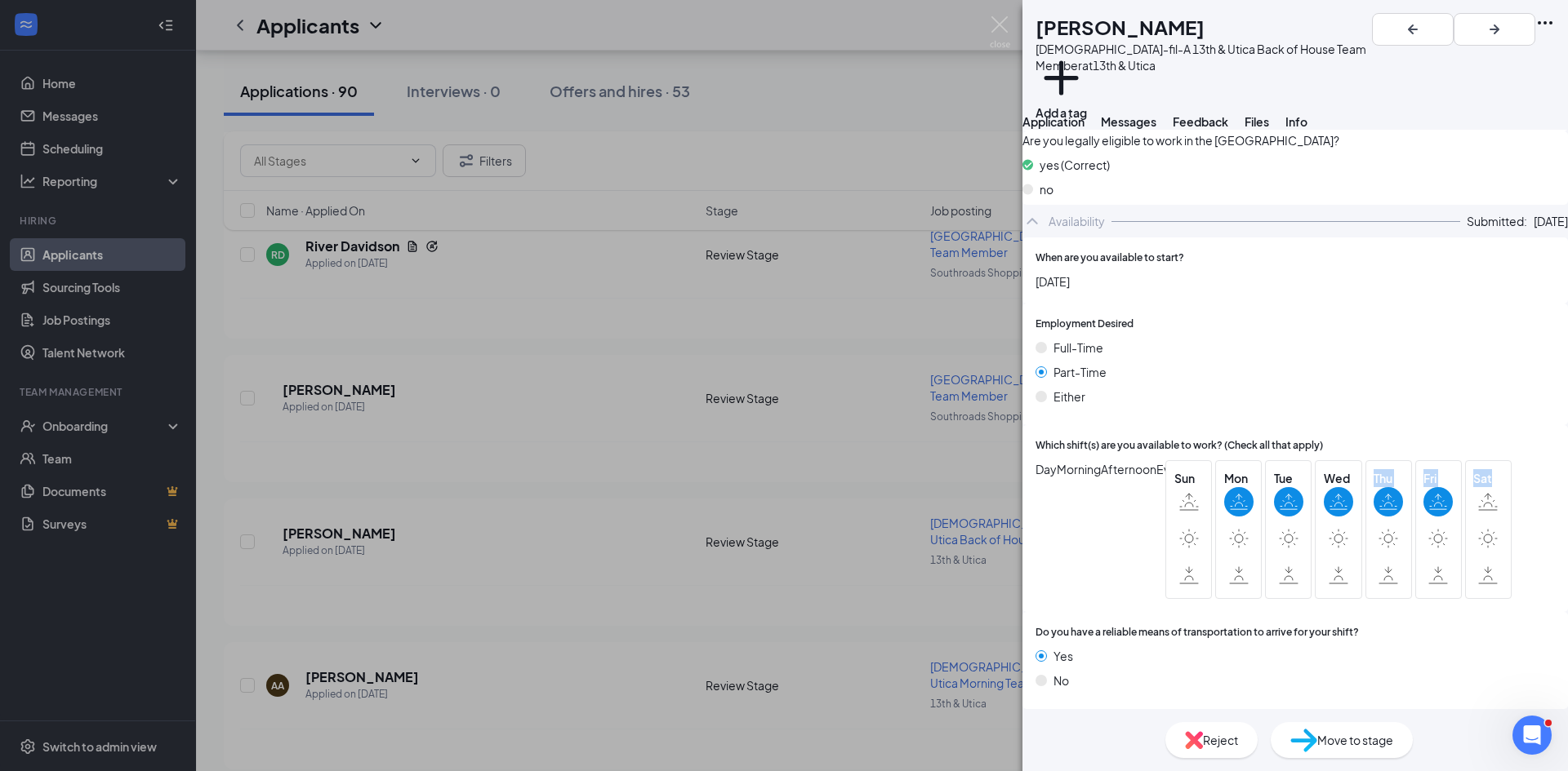
click at [1486, 499] on div "Sun Mon Tue Wed Thu Fri Sat" at bounding box center [1338, 530] width 346 height 139
click at [1465, 496] on div "Sat" at bounding box center [1489, 530] width 47 height 139
drag, startPoint x: 1412, startPoint y: 482, endPoint x: 1424, endPoint y: 485, distance: 12.4
click at [1424, 485] on div "Fri" at bounding box center [1439, 530] width 47 height 139
drag, startPoint x: 1472, startPoint y: 484, endPoint x: 1238, endPoint y: 513, distance: 235.8
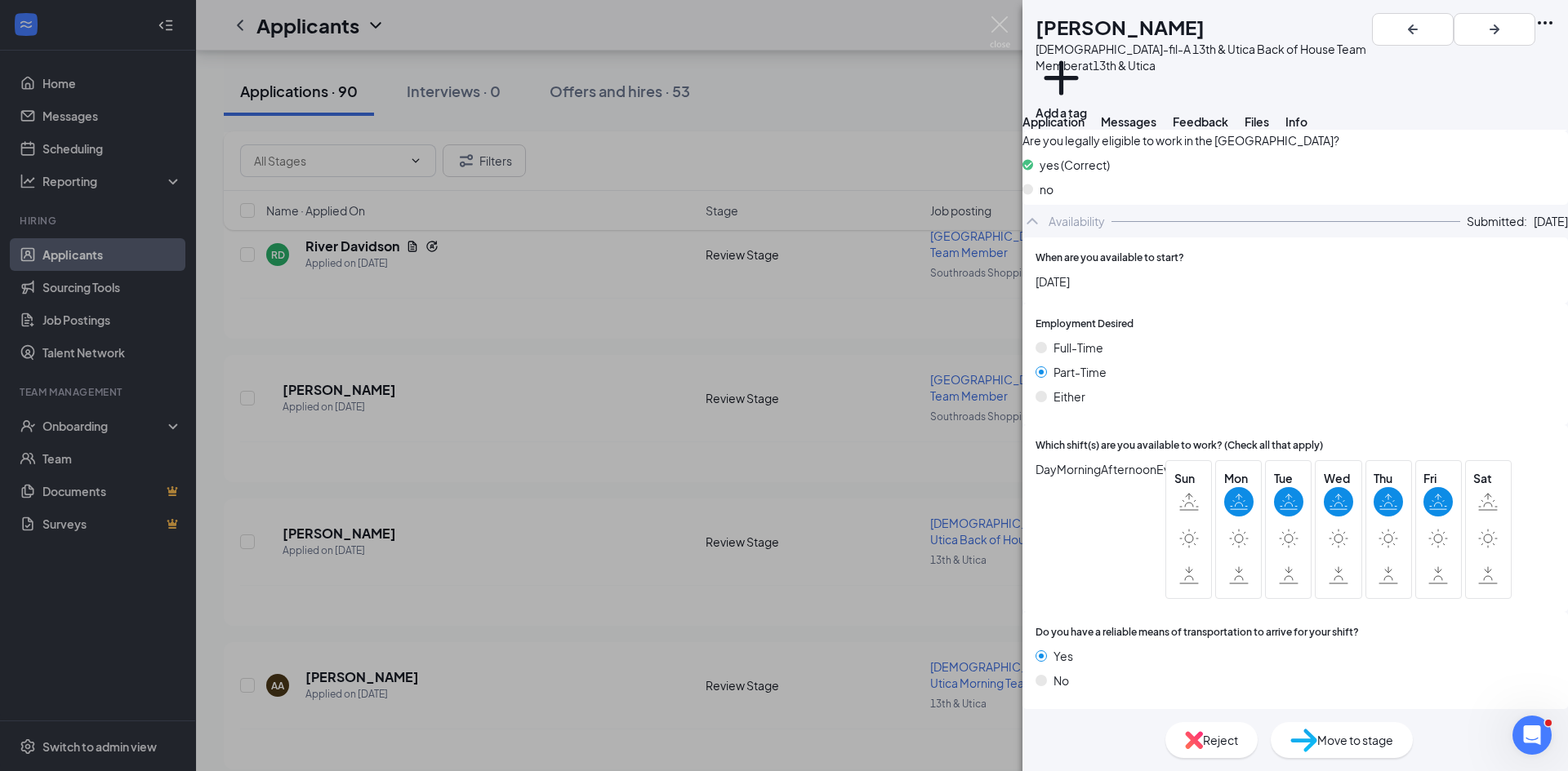
click at [1426, 495] on div "Sun Mon Tue Wed Thu Fri Sat" at bounding box center [1338, 530] width 346 height 139
click at [1144, 472] on div "Day Morning Afternoon Evening Sun Mon Tue Wed Thu Fri Sat" at bounding box center [1295, 530] width 520 height 139
drag, startPoint x: 1167, startPoint y: 439, endPoint x: 1479, endPoint y: 449, distance: 312.2
click at [1455, 466] on div "Day Morning Afternoon Evening Sun Mon Tue Wed Thu Fri Sat" at bounding box center [1295, 530] width 520 height 139
click at [1473, 470] on span "Sat" at bounding box center [1488, 478] width 29 height 18
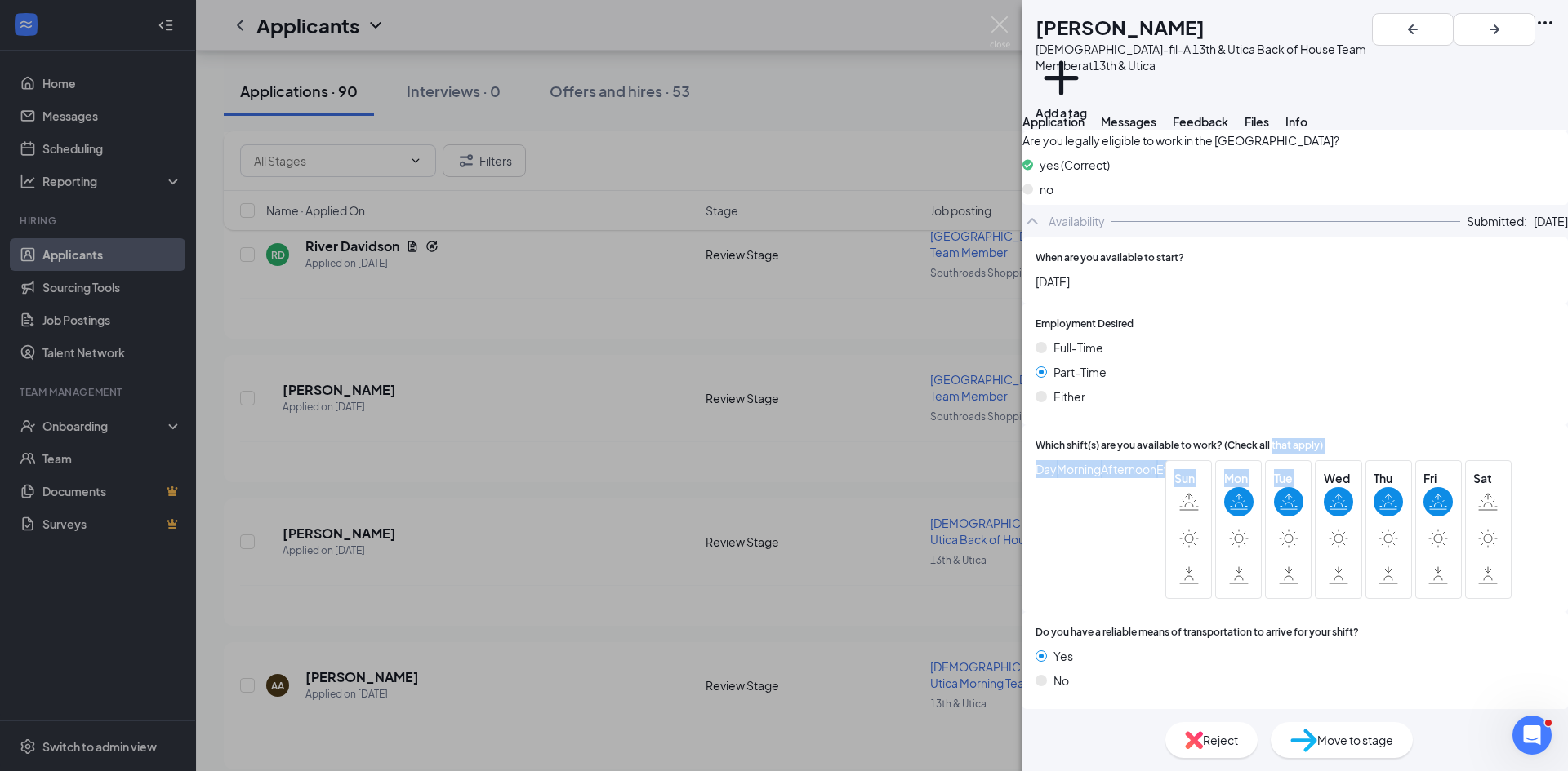
click at [1280, 481] on div "Which shift(s) are you available to work? (Check all that apply) Day Morning Af…" at bounding box center [1295, 519] width 520 height 160
click at [1253, 480] on div "Mon" at bounding box center [1238, 530] width 47 height 139
click at [1249, 487] on div at bounding box center [1238, 502] width 29 height 29
click at [1221, 497] on div "Mon" at bounding box center [1238, 530] width 47 height 139
click at [1223, 497] on label at bounding box center [1238, 502] width 29 height 29
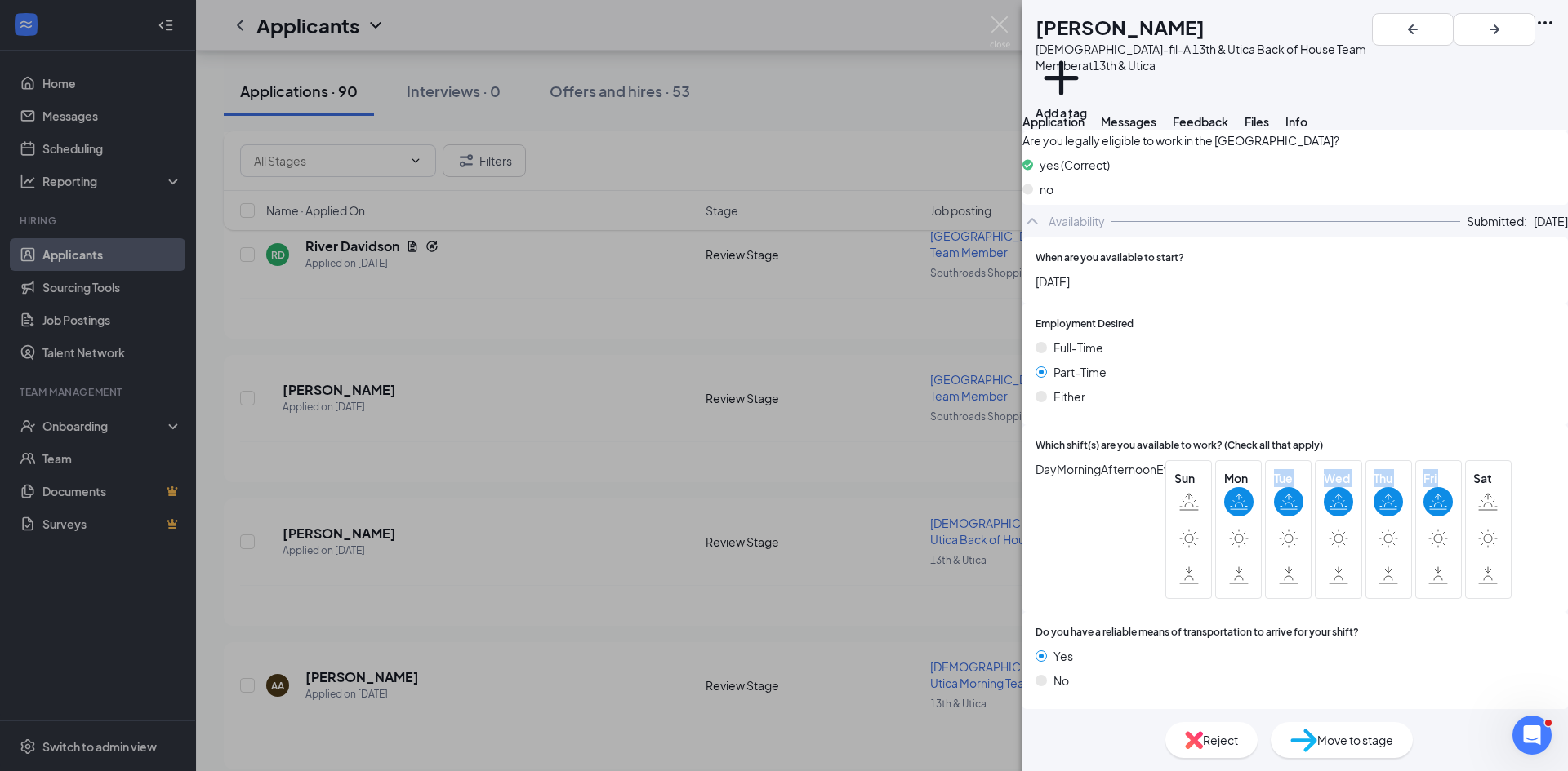
drag, startPoint x: 1317, startPoint y: 513, endPoint x: 1434, endPoint y: 516, distance: 117.0
click at [1435, 518] on div "Sun Mon Tue Wed Thu Fri Sat" at bounding box center [1338, 530] width 346 height 139
click at [1485, 500] on div "Sat" at bounding box center [1489, 530] width 47 height 139
click at [1487, 499] on div "Sat" at bounding box center [1489, 530] width 47 height 139
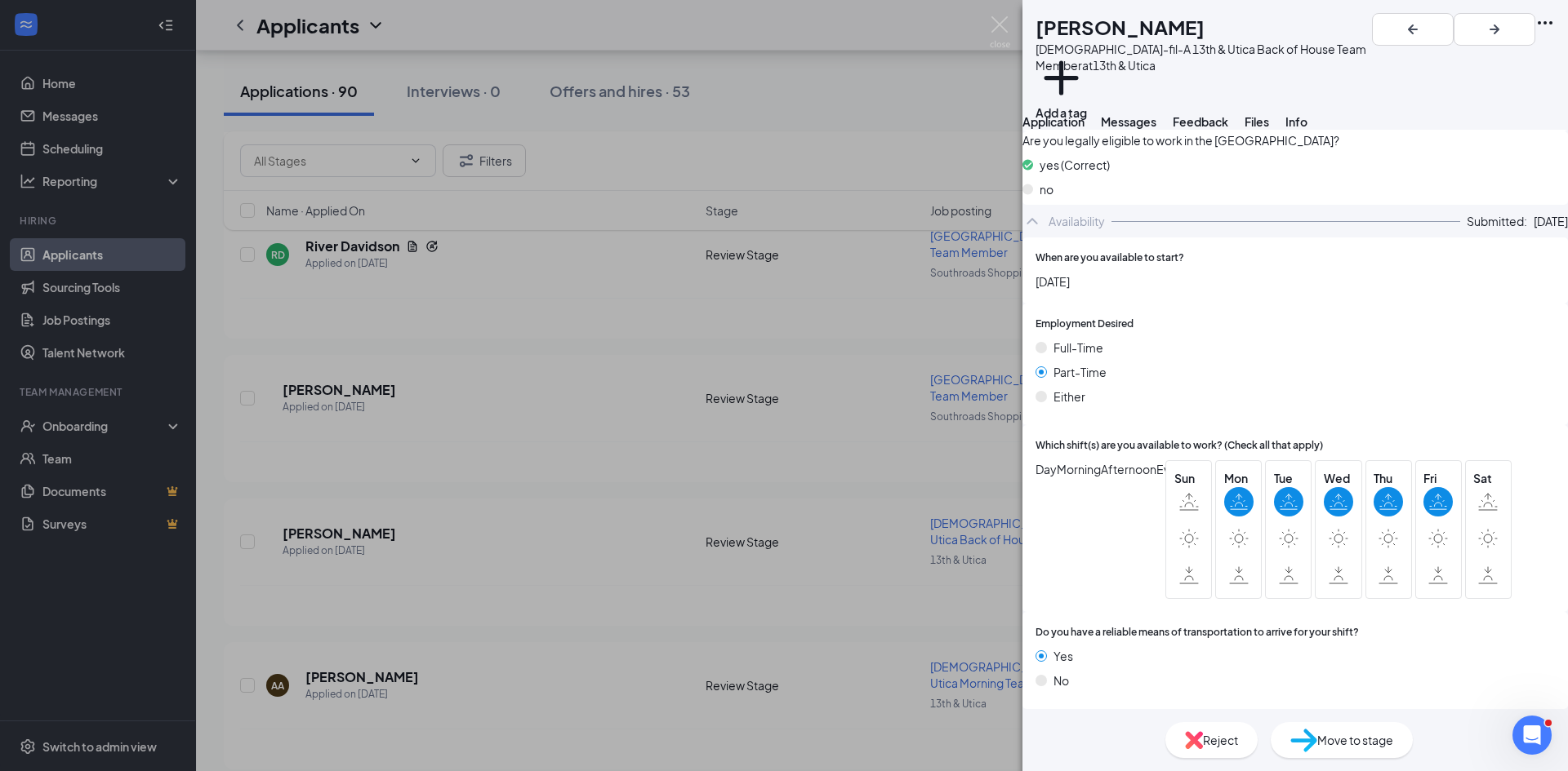
click at [1487, 499] on div "Sat" at bounding box center [1489, 530] width 47 height 139
click at [988, 14] on div "DG Daniela García Chick-fil-A 13th & Utica Back of House Team Member at 13th & …" at bounding box center [784, 386] width 1568 height 771
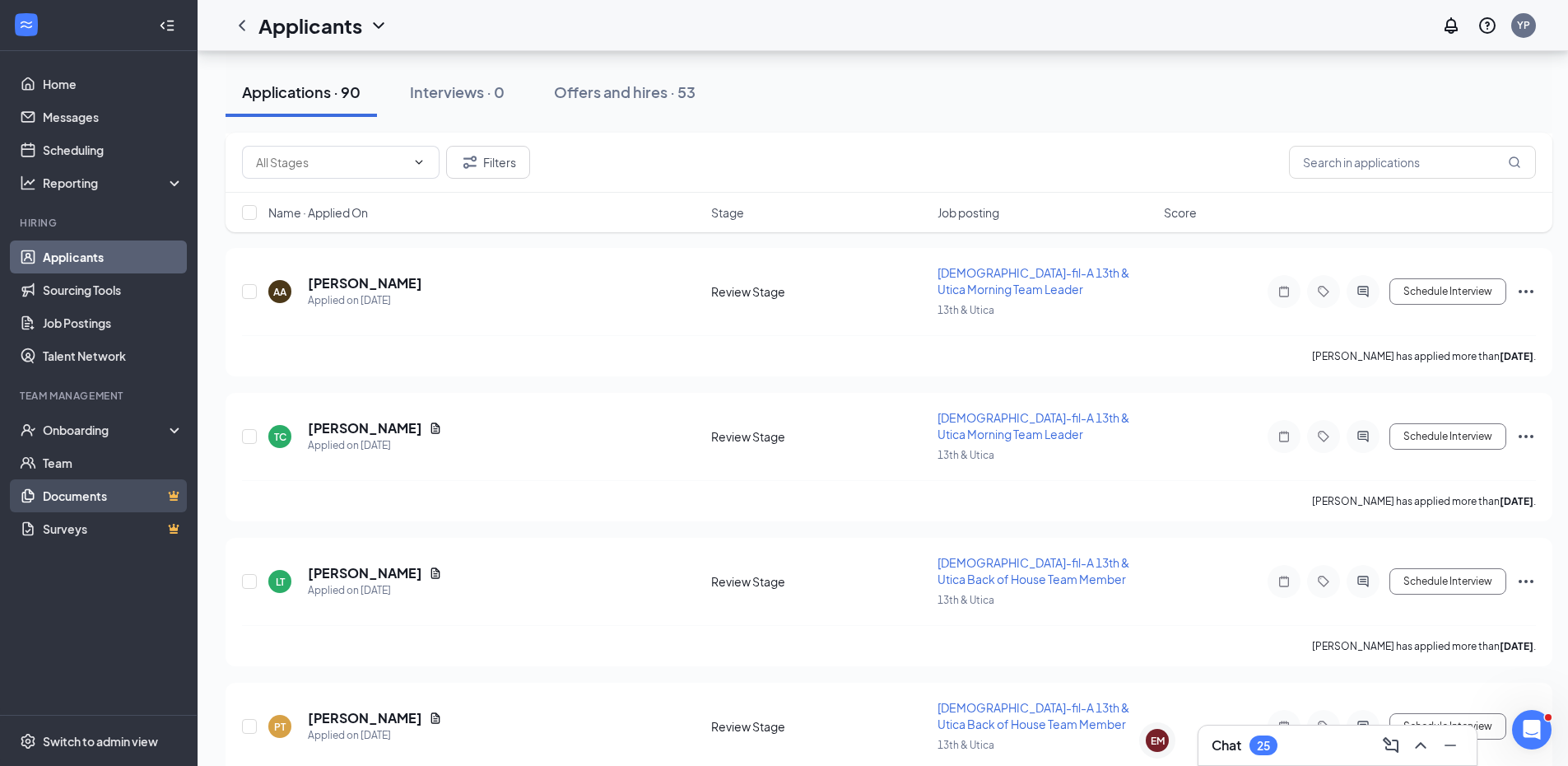
scroll to position [5105, 0]
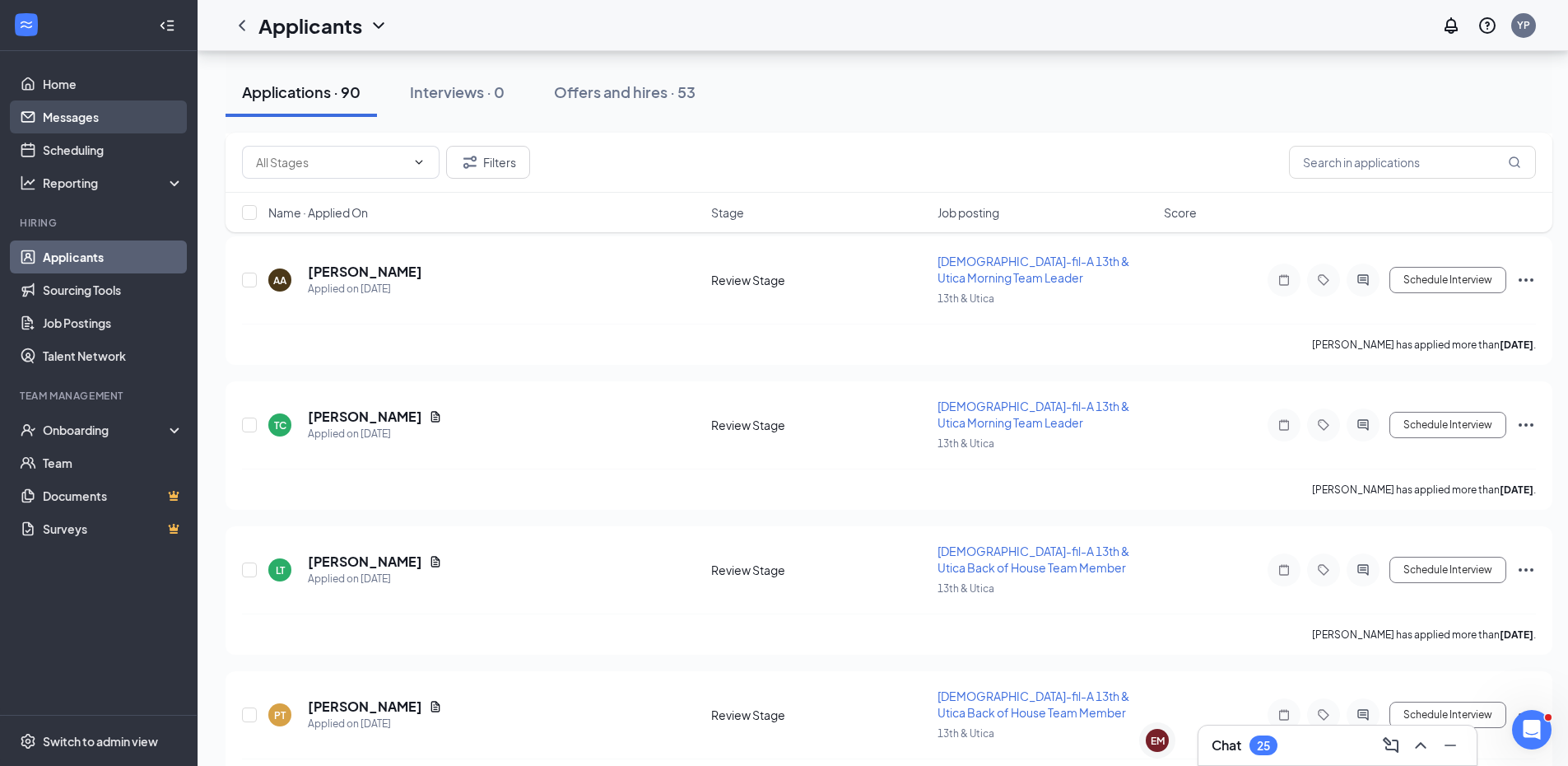
click at [111, 120] on link "Messages" at bounding box center [112, 116] width 141 height 33
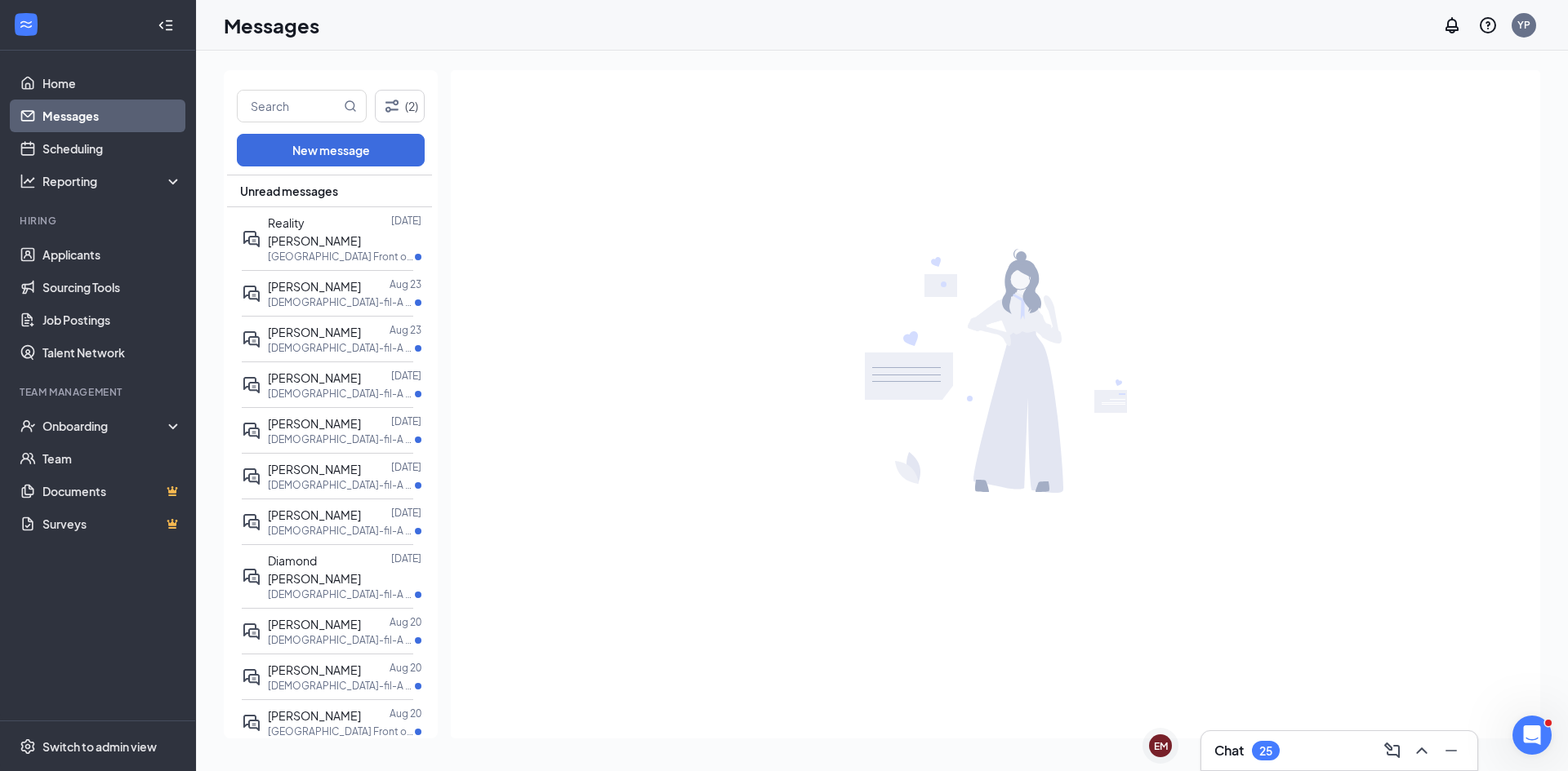
click at [110, 114] on link "Messages" at bounding box center [112, 115] width 140 height 32
